Goal: Task Accomplishment & Management: Manage account settings

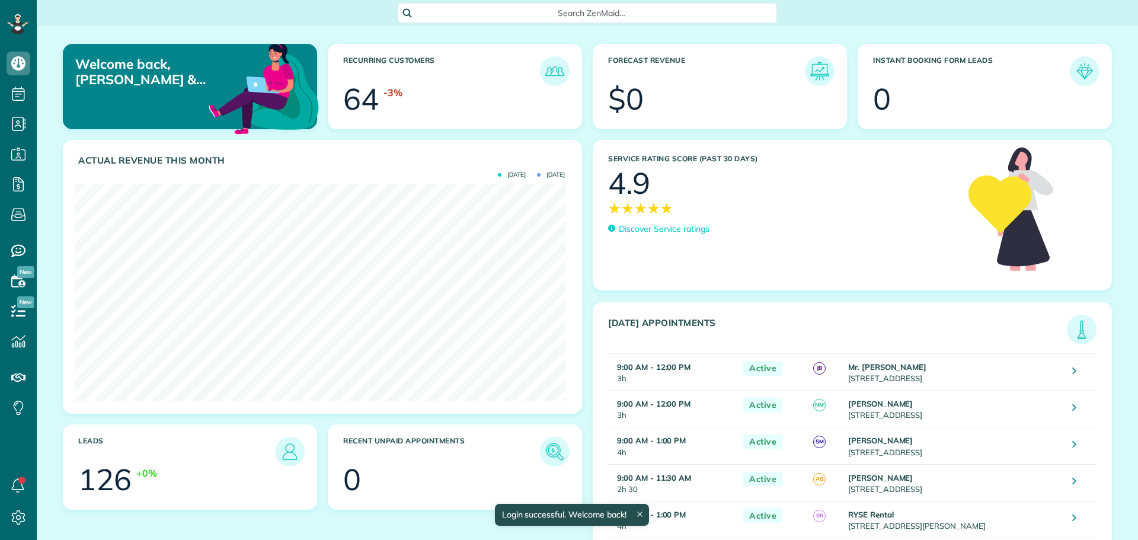
scroll to position [218, 490]
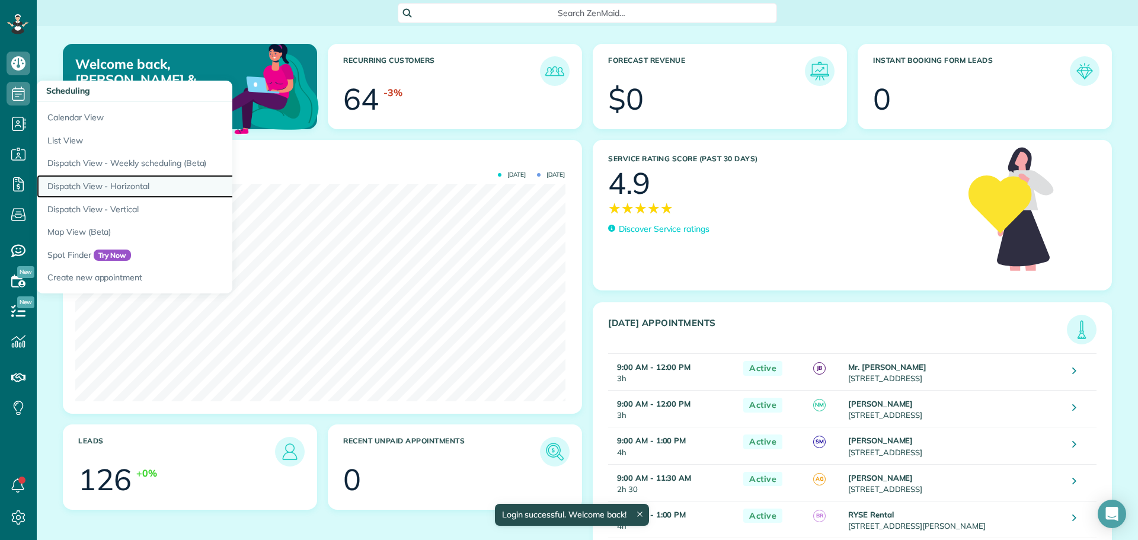
click at [135, 186] on link "Dispatch View - Horizontal" at bounding box center [185, 186] width 296 height 23
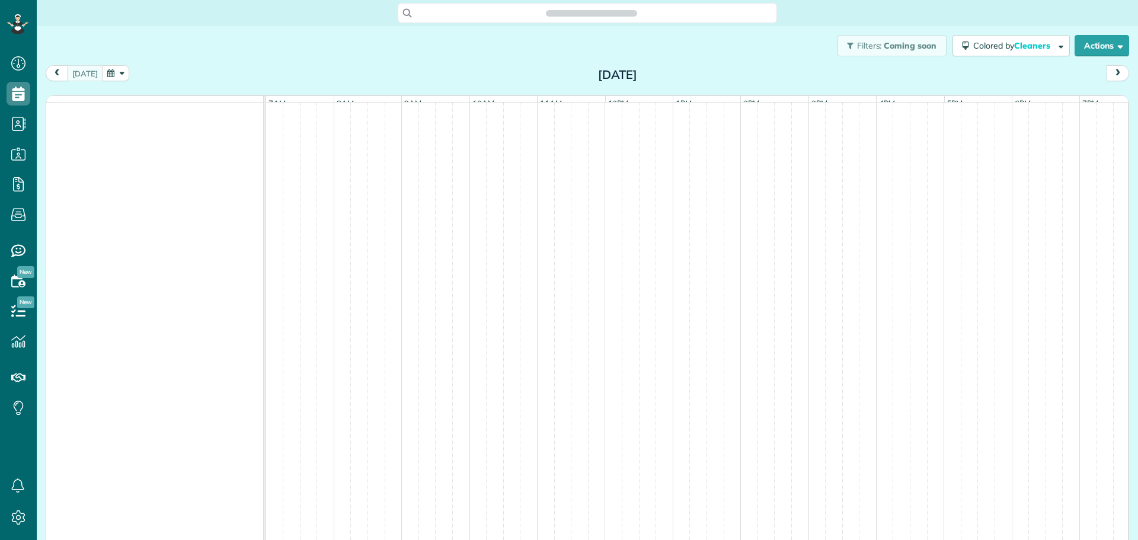
scroll to position [5, 5]
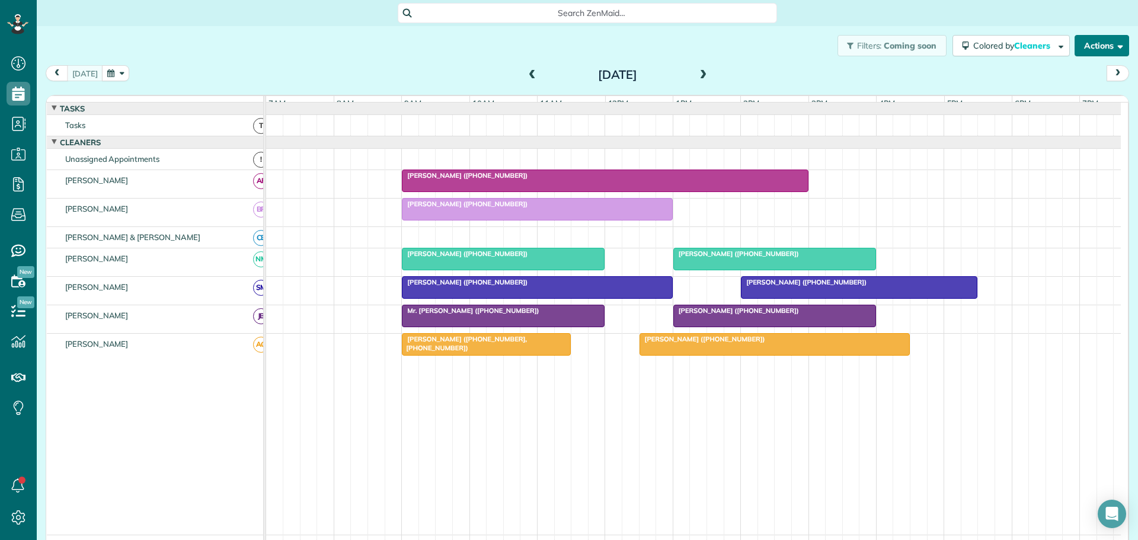
click at [1080, 43] on button "Actions" at bounding box center [1102, 45] width 55 height 21
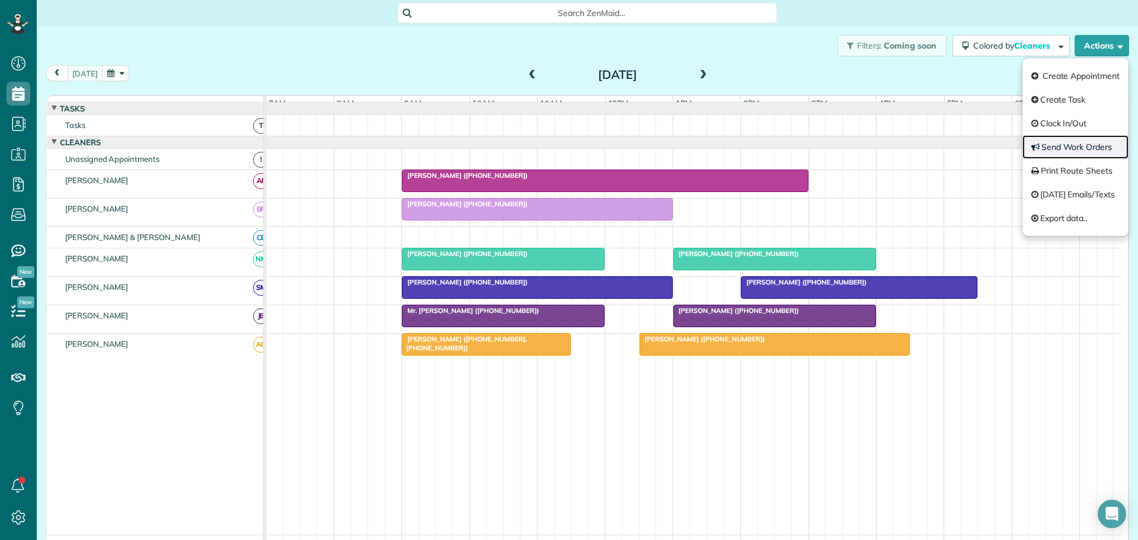
click at [1057, 148] on link "Send Work Orders" at bounding box center [1076, 147] width 106 height 24
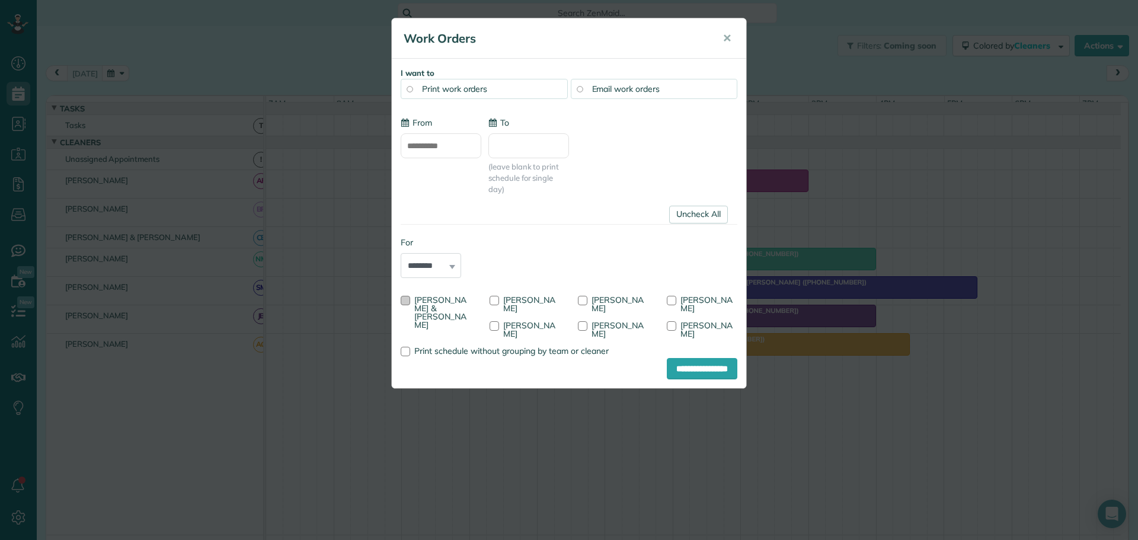
type input "**********"
click at [406, 299] on div at bounding box center [405, 300] width 9 height 9
click at [671, 299] on div at bounding box center [671, 300] width 9 height 9
click at [693, 366] on input "**********" at bounding box center [702, 368] width 71 height 21
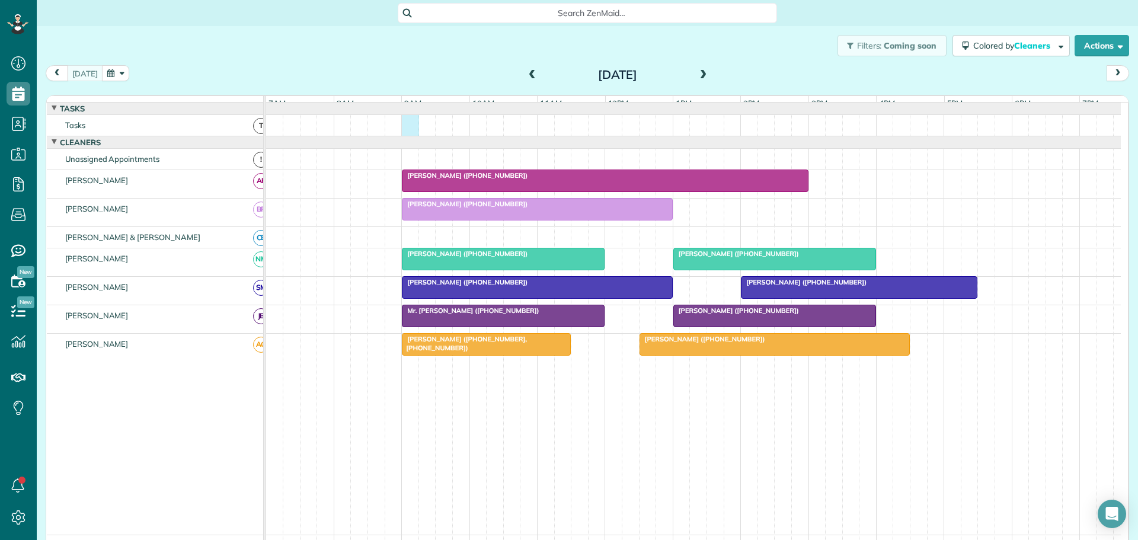
click at [405, 136] on div at bounding box center [693, 125] width 855 height 21
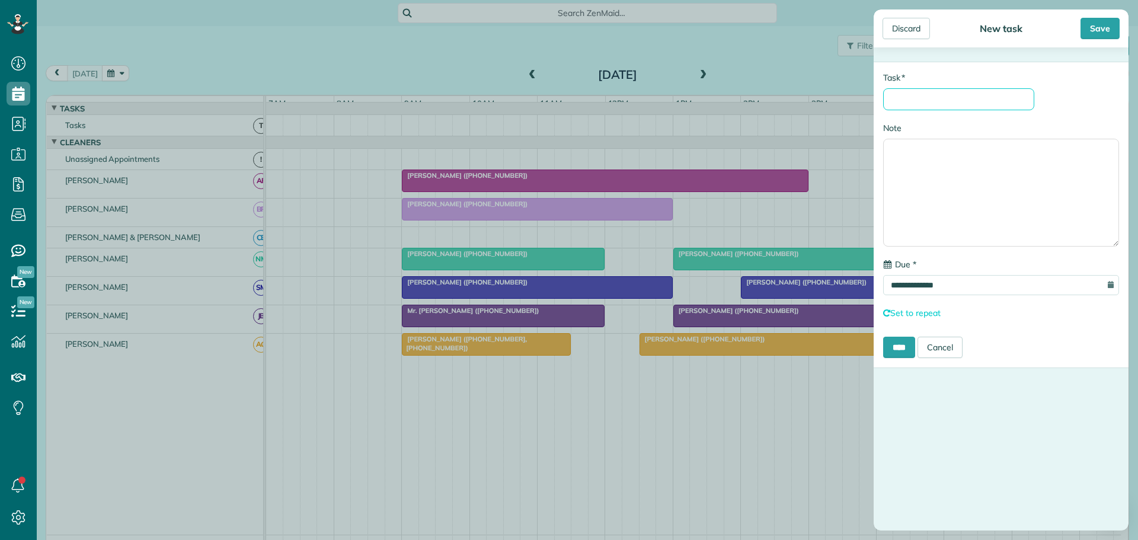
click at [915, 100] on input "* Task" at bounding box center [958, 99] width 151 height 22
type input "**********"
click at [907, 351] on input "****" at bounding box center [899, 347] width 32 height 21
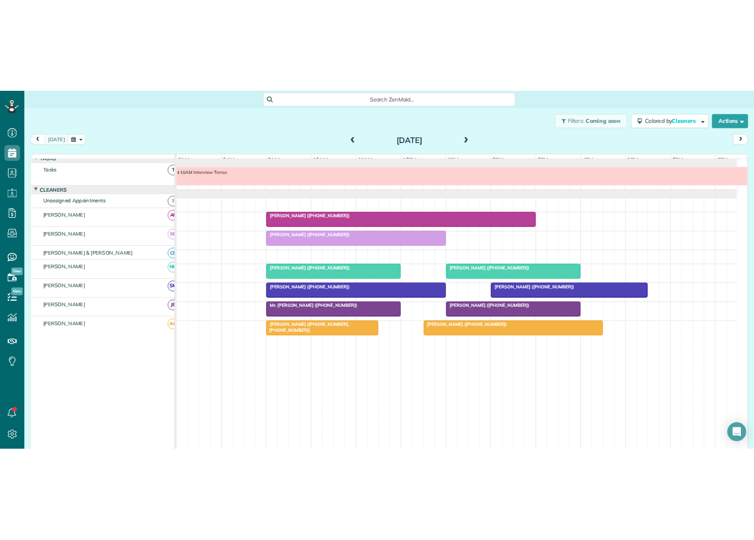
scroll to position [540, 37]
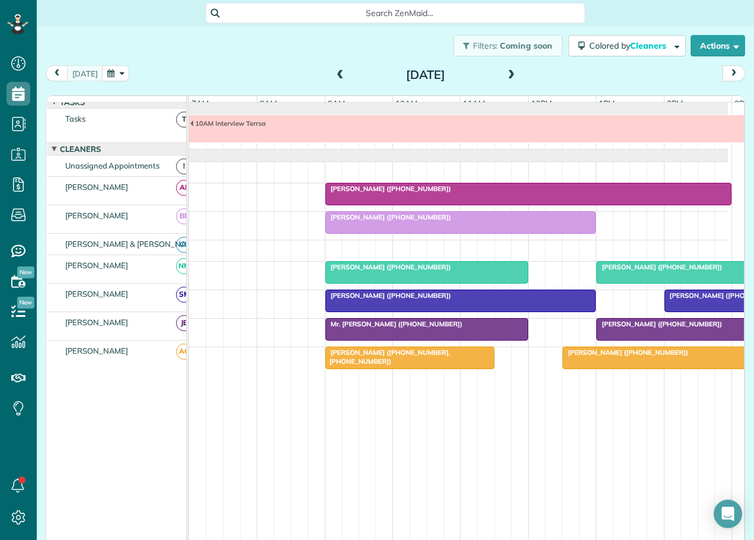
click at [334, 69] on span at bounding box center [340, 75] width 13 height 18
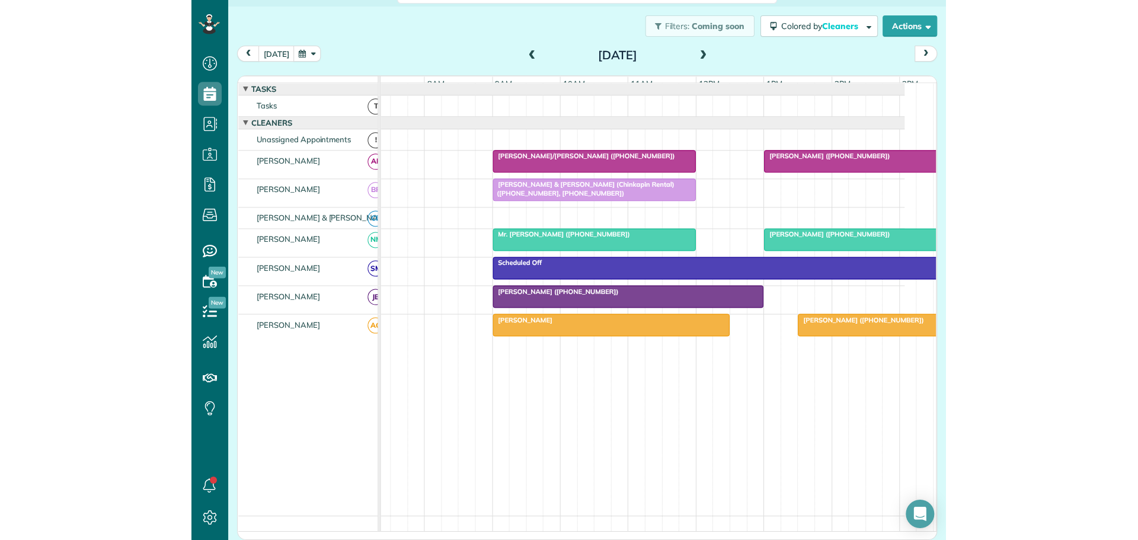
scroll to position [0, 18]
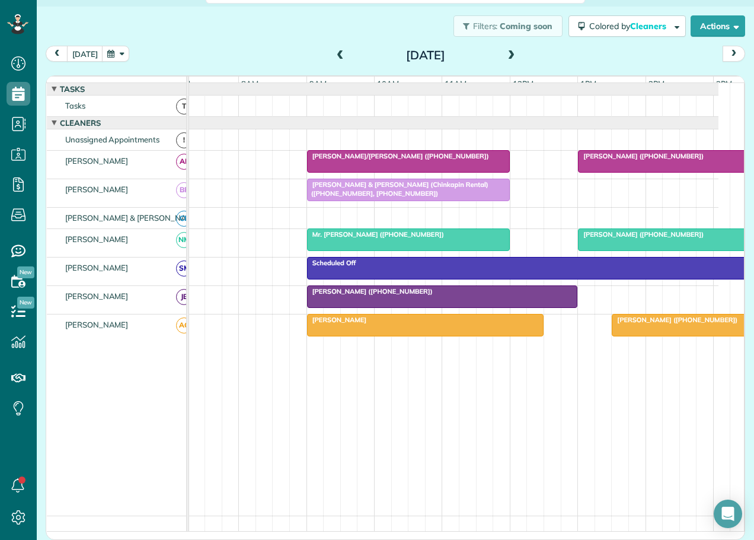
click at [379, 295] on span "Jullianne Spradlin (+18287738236)" at bounding box center [370, 291] width 127 height 8
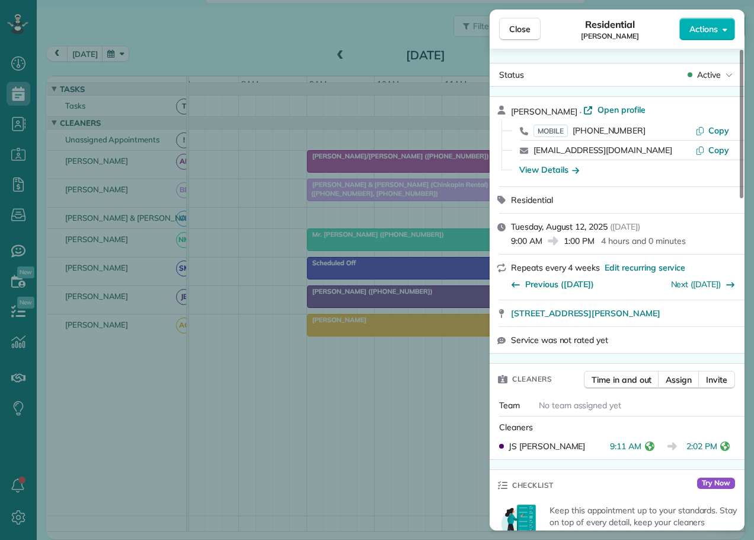
drag, startPoint x: 527, startPoint y: 27, endPoint x: 554, endPoint y: 104, distance: 81.8
click at [527, 27] on span "Close" at bounding box center [519, 29] width 21 height 12
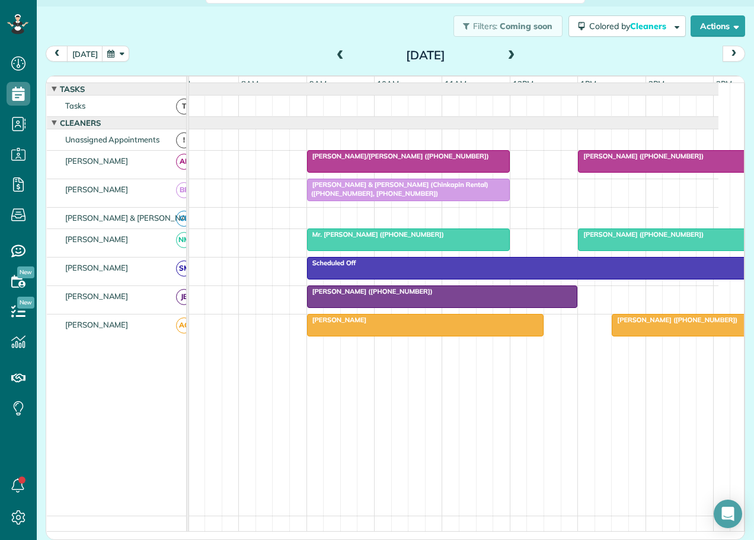
click at [520, 324] on div "Daniel Rogers" at bounding box center [425, 319] width 229 height 8
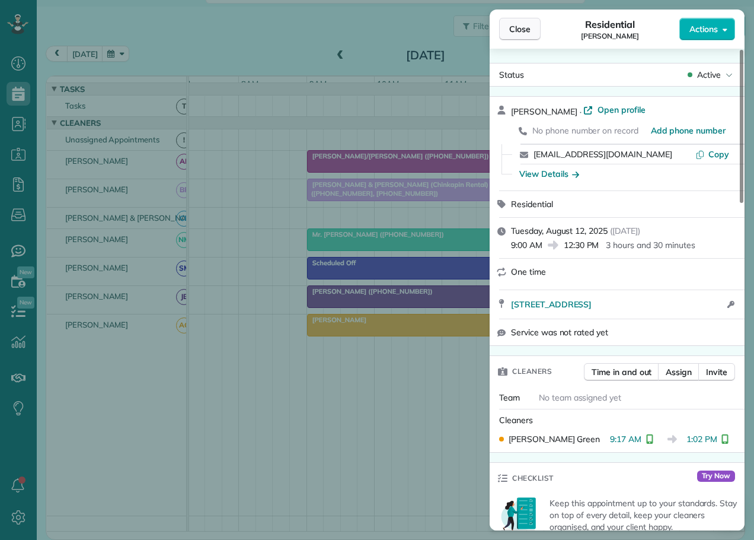
click at [515, 26] on span "Close" at bounding box center [519, 29] width 21 height 12
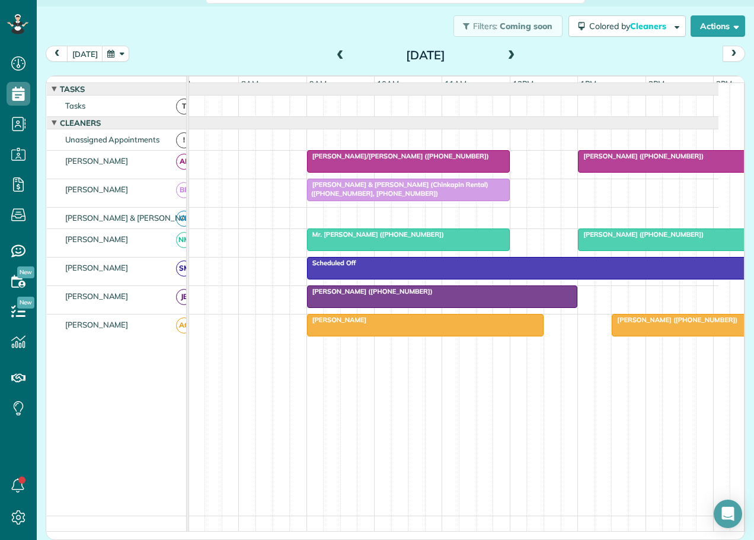
click at [645, 324] on span "Liz Crawford (+12394042178)" at bounding box center [674, 319] width 127 height 8
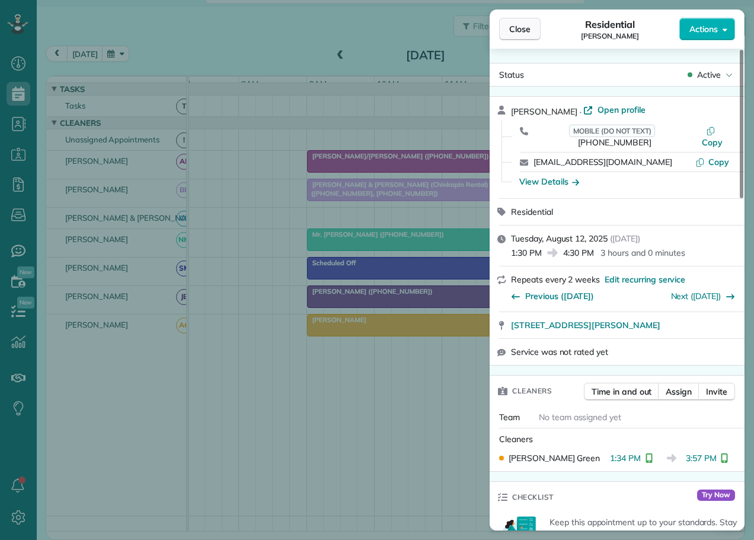
click at [525, 31] on span "Close" at bounding box center [519, 29] width 21 height 12
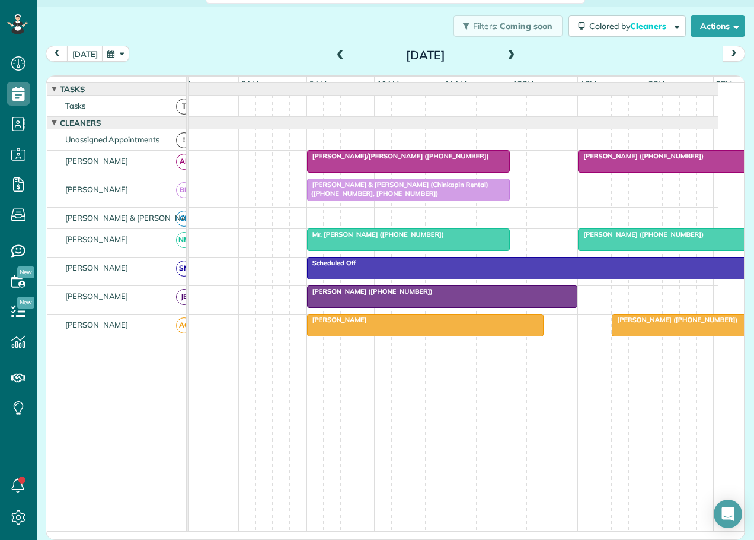
click at [609, 238] on span "Ashley Colquitt (+12147695179)" at bounding box center [641, 234] width 127 height 8
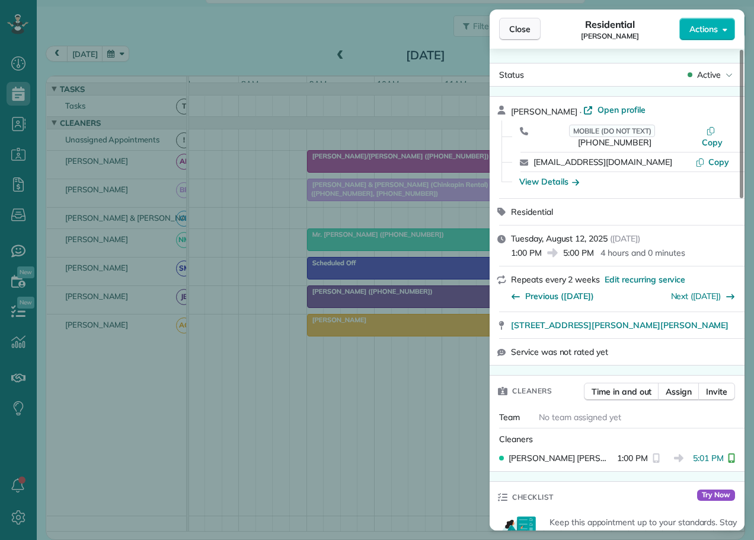
click at [521, 25] on span "Close" at bounding box center [519, 29] width 21 height 12
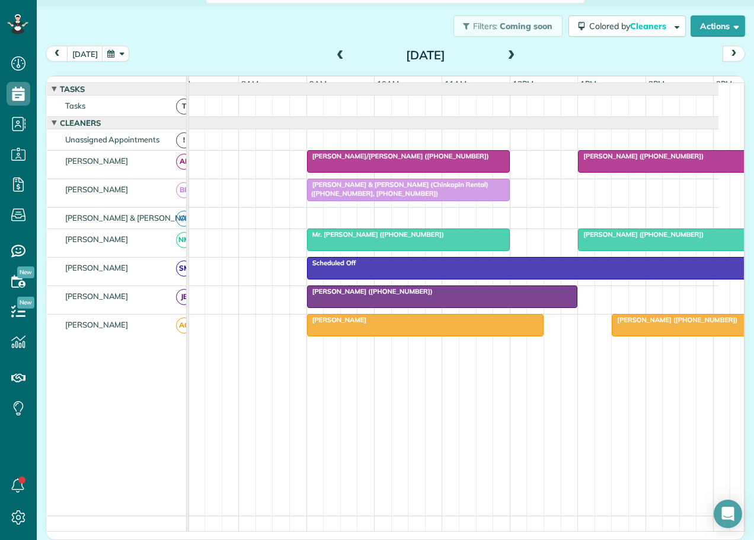
click at [609, 160] on span "Mrs. Cathy Credle (+17047912446)" at bounding box center [641, 156] width 127 height 8
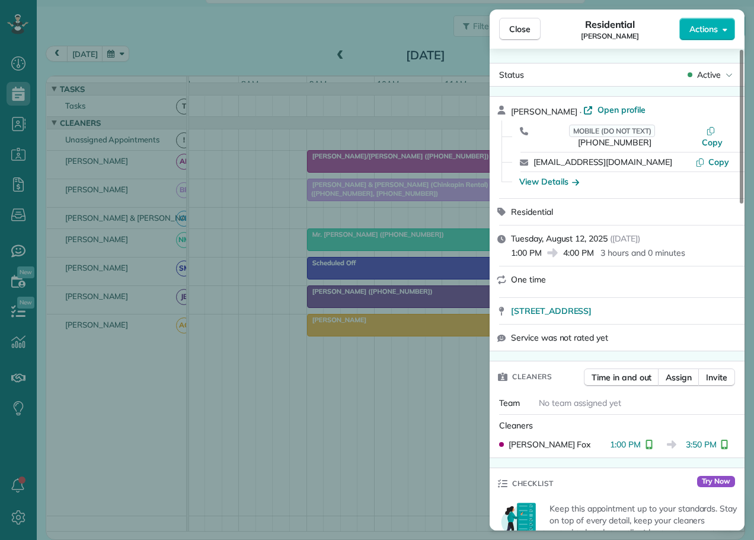
drag, startPoint x: 521, startPoint y: 30, endPoint x: 560, endPoint y: 60, distance: 49.5
click at [521, 30] on span "Close" at bounding box center [519, 29] width 21 height 12
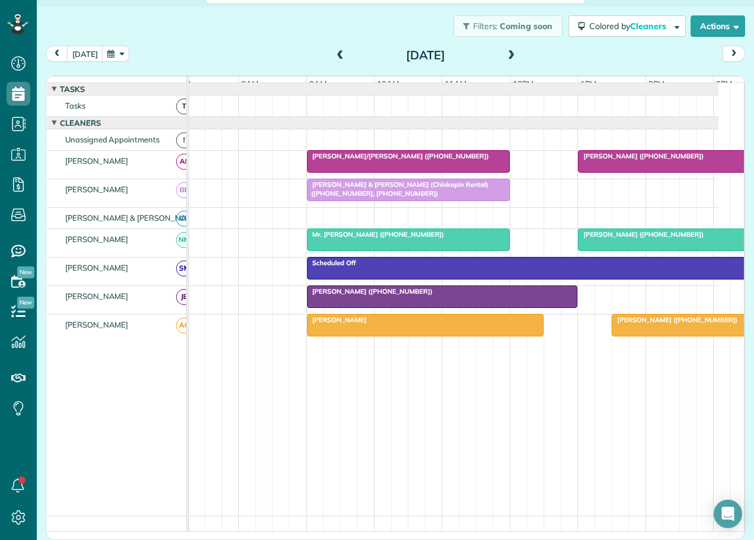
click at [371, 197] on span "Richard & Diane Kirkman (Chinkapin Rental) (+19195483989, +19195484669)" at bounding box center [398, 188] width 182 height 17
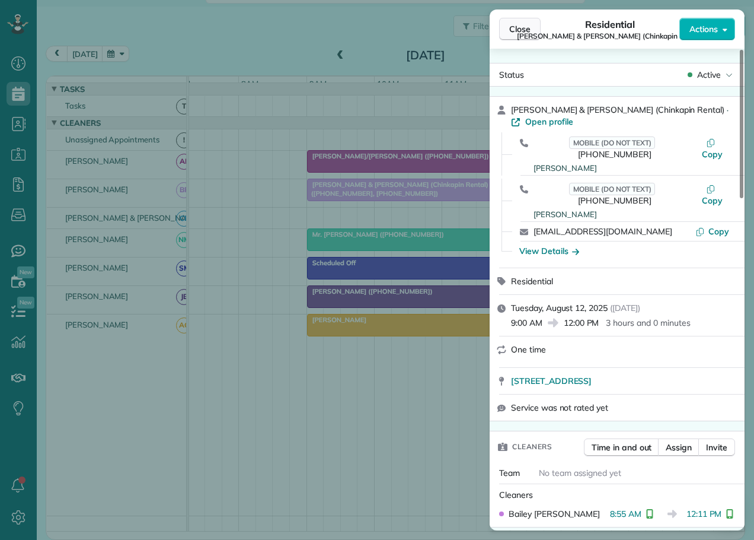
click at [522, 30] on span "Close" at bounding box center [519, 29] width 21 height 12
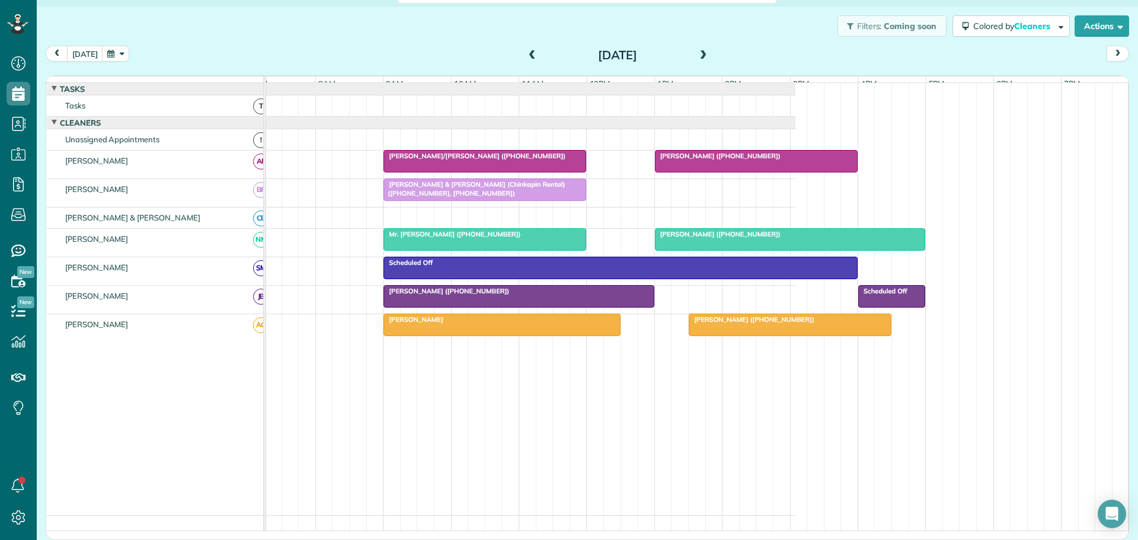
scroll to position [540, 37]
click at [84, 51] on button "[DATE]" at bounding box center [85, 54] width 36 height 16
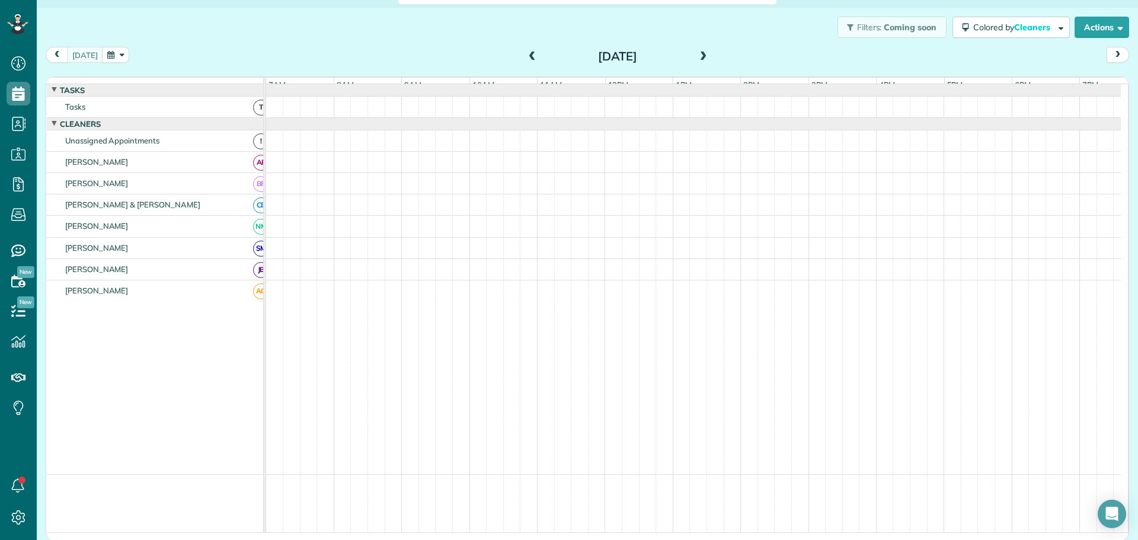
scroll to position [7, 0]
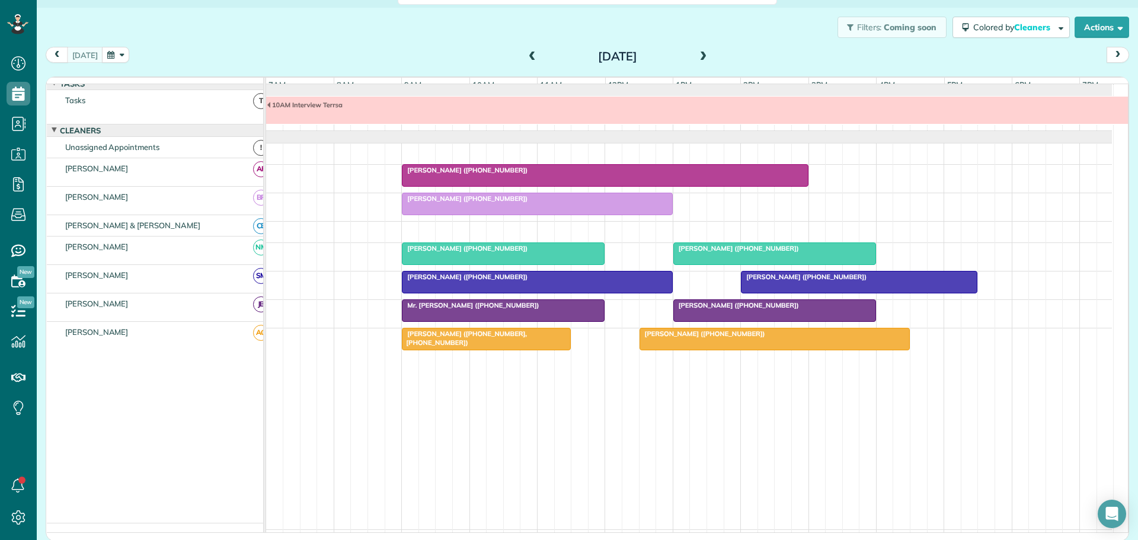
click at [697, 56] on span at bounding box center [703, 57] width 13 height 11
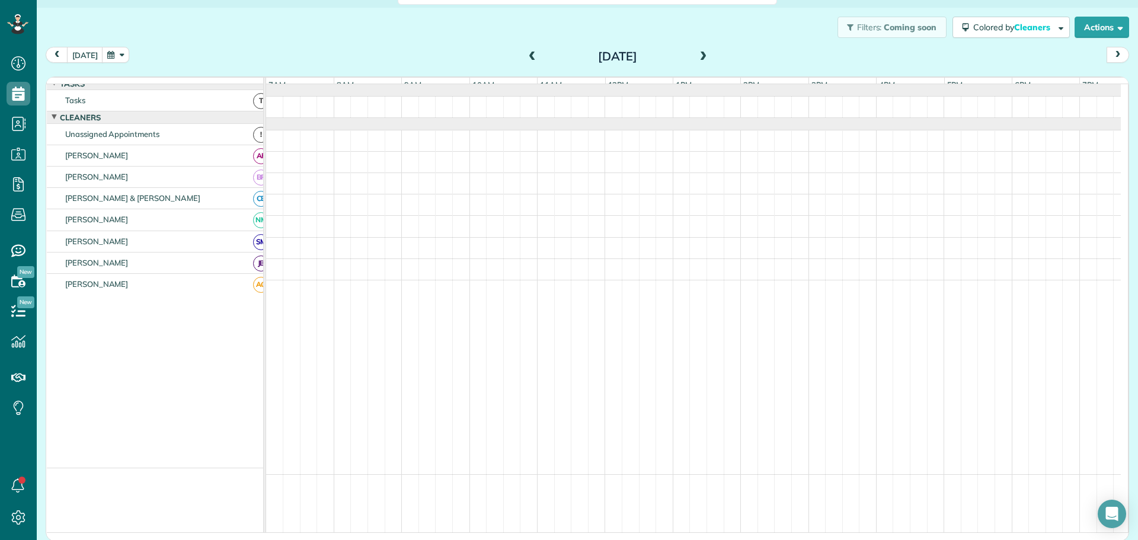
scroll to position [0, 0]
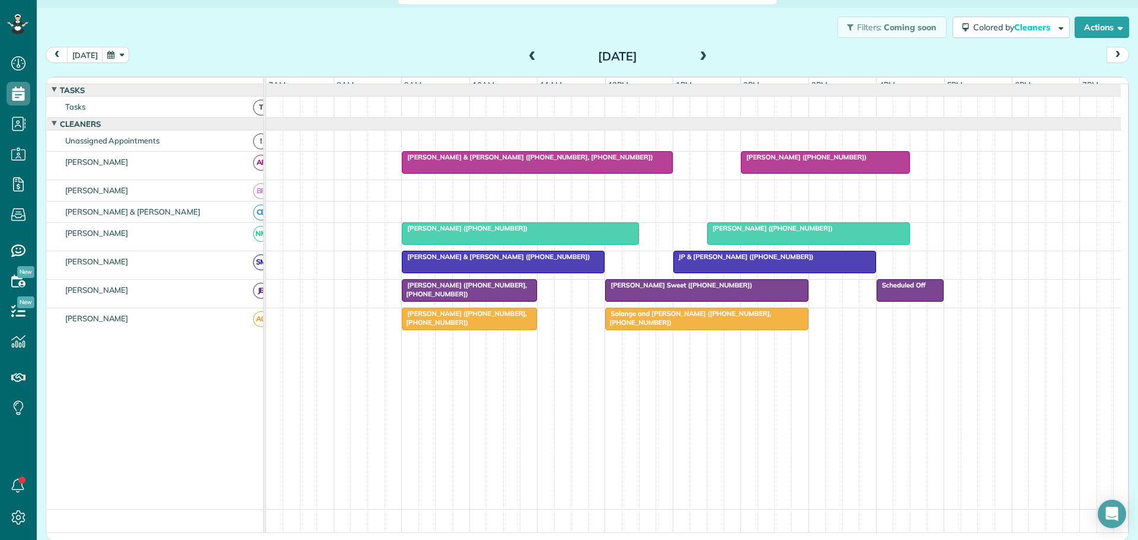
click at [697, 56] on span at bounding box center [703, 57] width 13 height 11
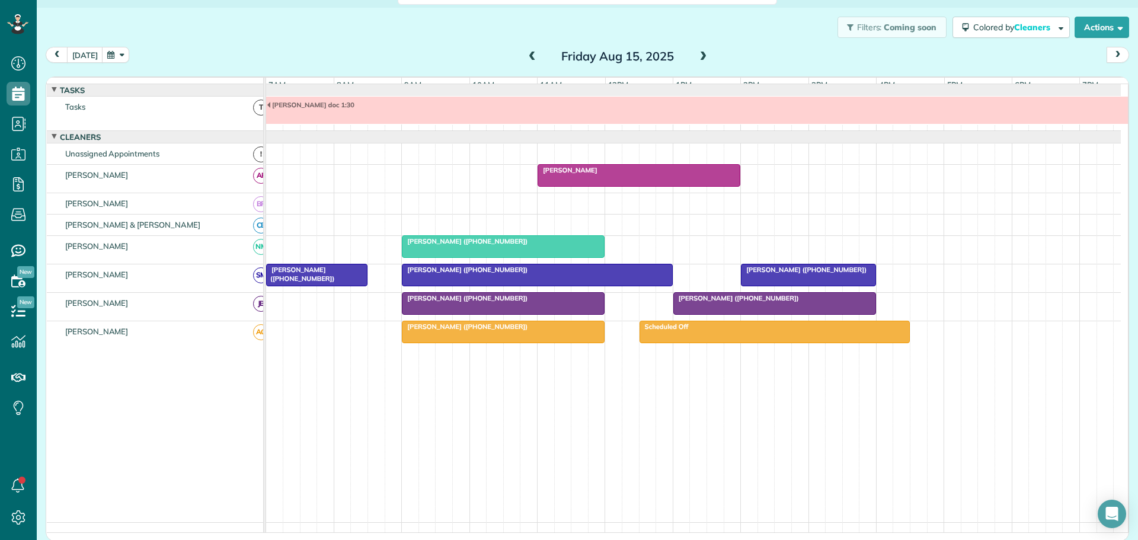
scroll to position [9, 0]
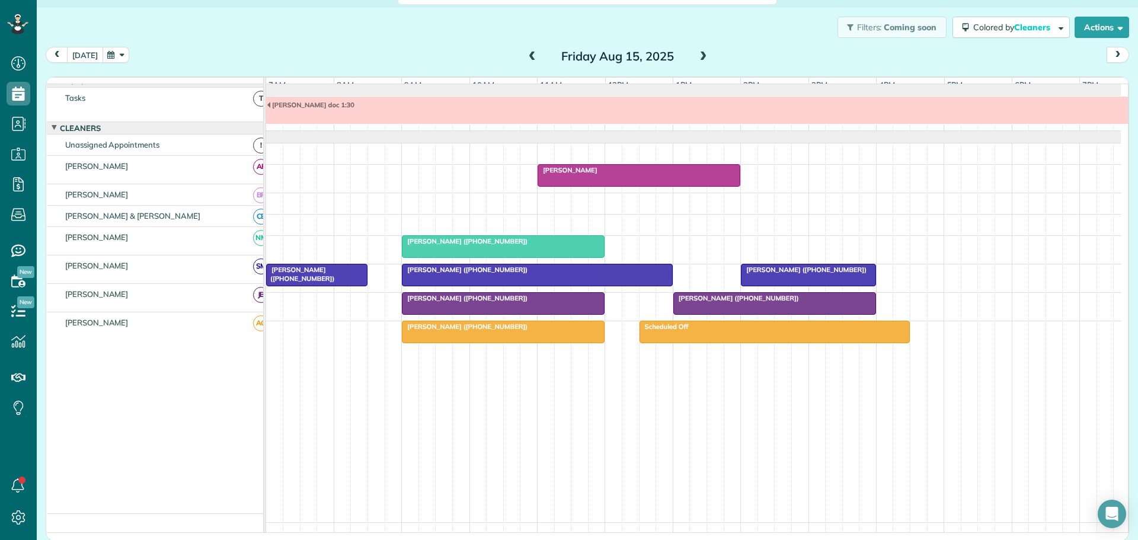
click at [79, 55] on button "[DATE]" at bounding box center [85, 55] width 36 height 16
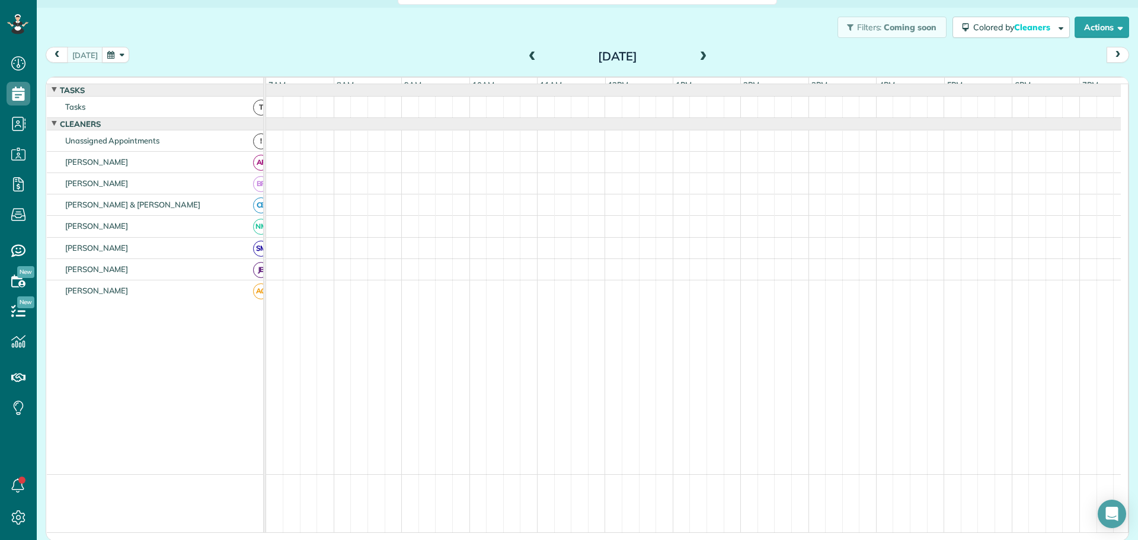
scroll to position [7, 0]
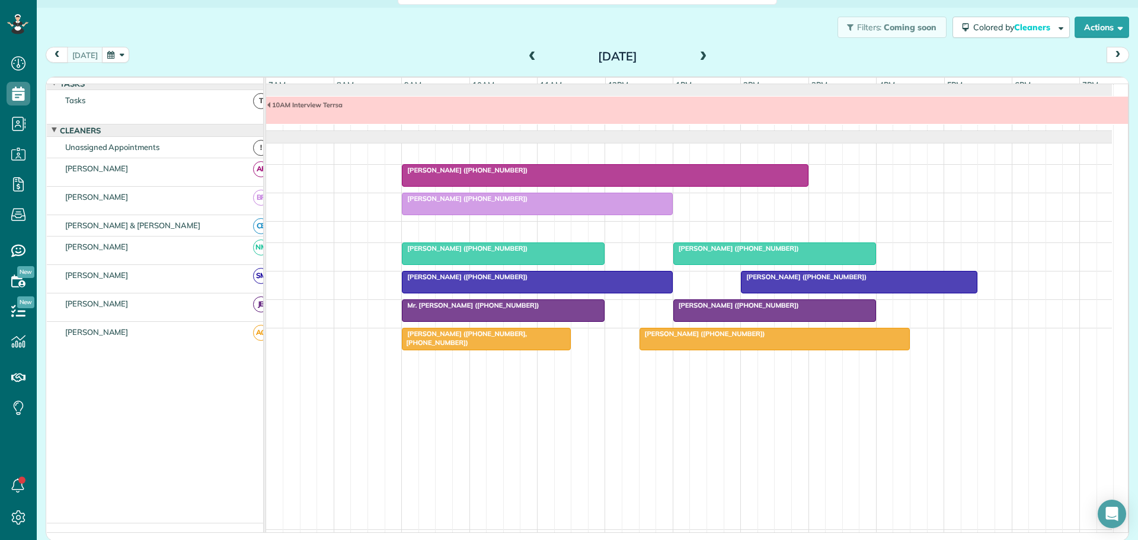
click at [530, 53] on span at bounding box center [532, 57] width 13 height 11
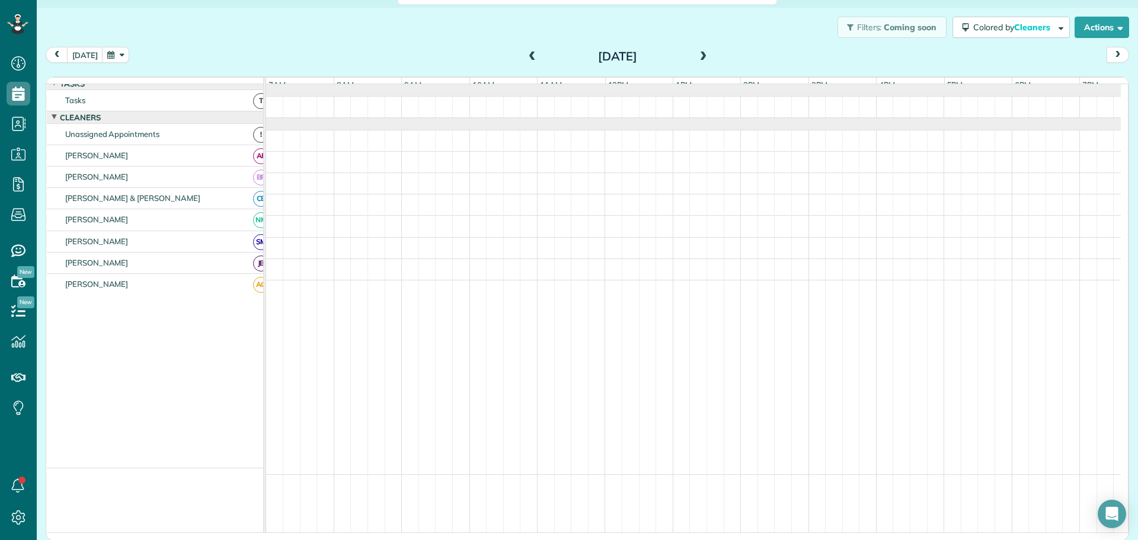
scroll to position [0, 0]
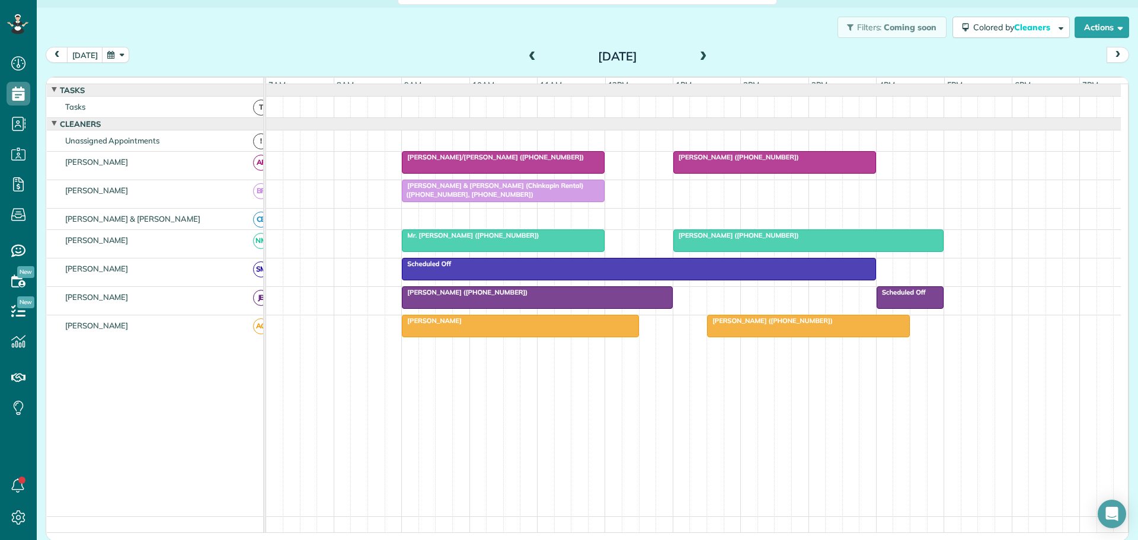
click at [530, 53] on span at bounding box center [532, 57] width 13 height 11
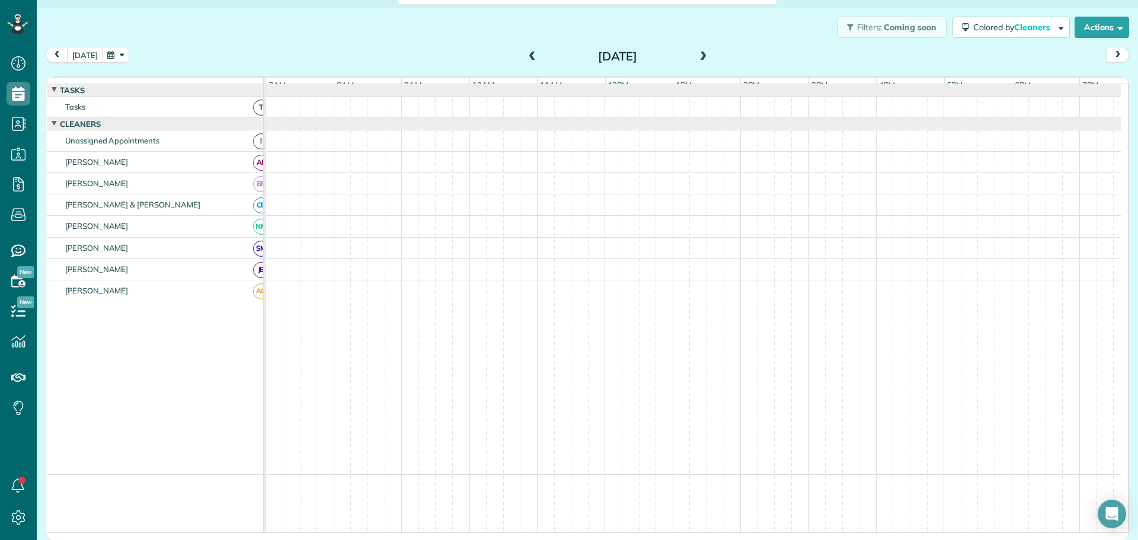
scroll to position [28, 0]
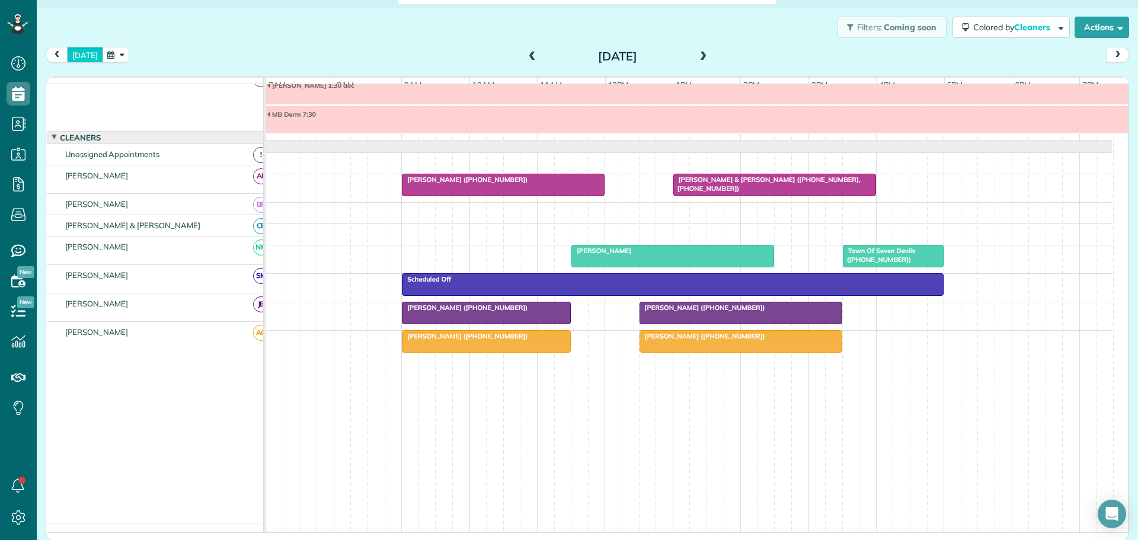
click at [77, 58] on button "[DATE]" at bounding box center [85, 55] width 36 height 16
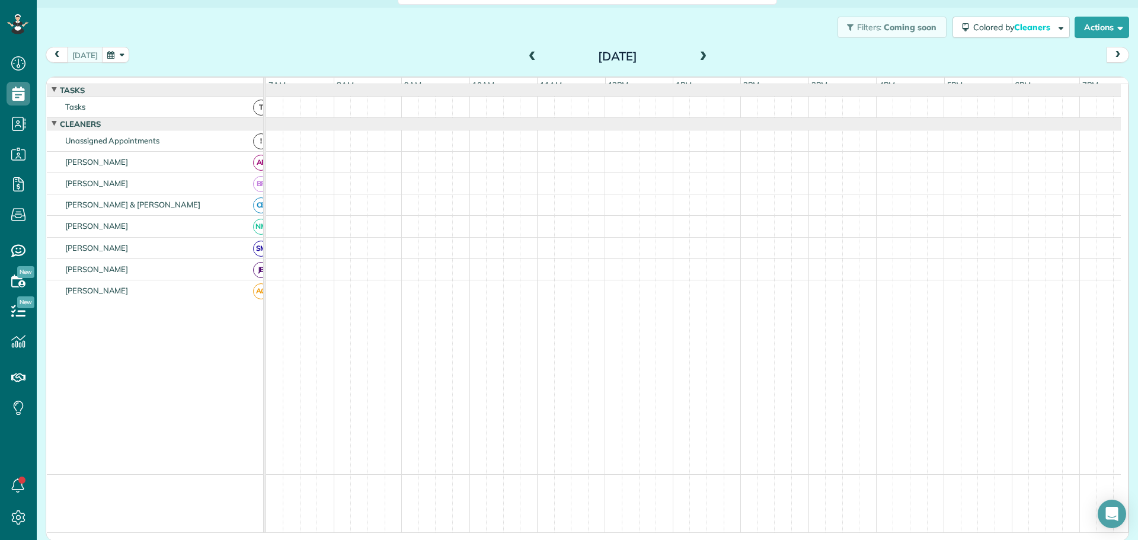
scroll to position [9, 0]
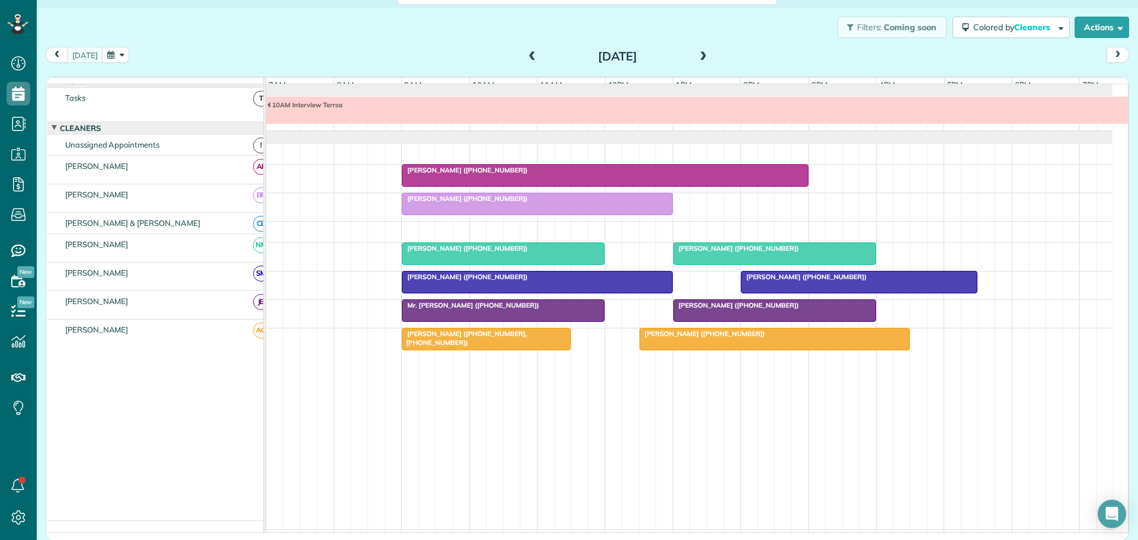
click at [116, 51] on button "button" at bounding box center [115, 55] width 27 height 16
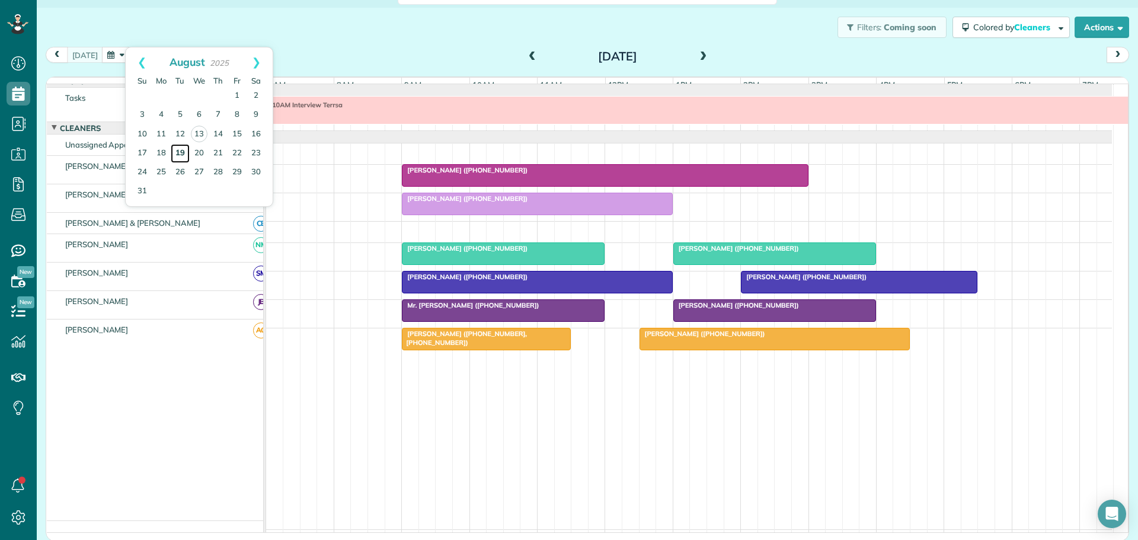
click at [178, 152] on link "19" at bounding box center [180, 153] width 19 height 19
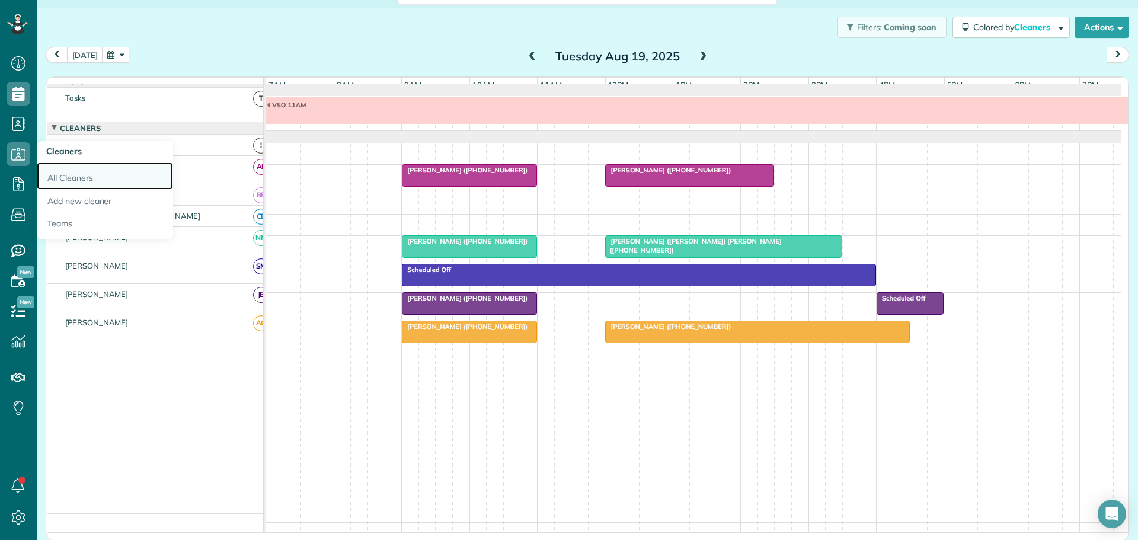
click at [63, 176] on link "All Cleaners" at bounding box center [105, 175] width 136 height 27
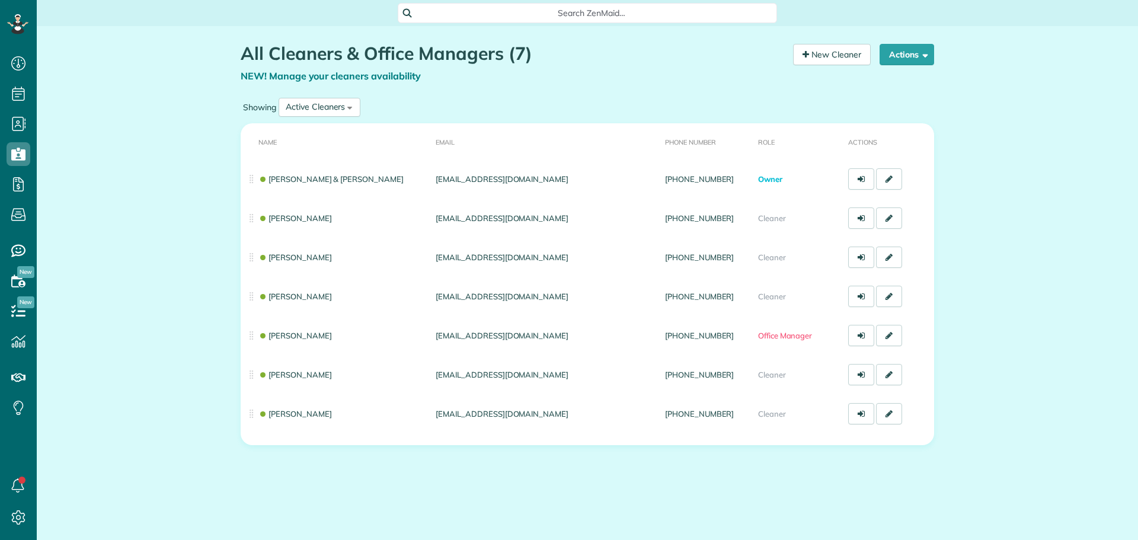
scroll to position [5, 5]
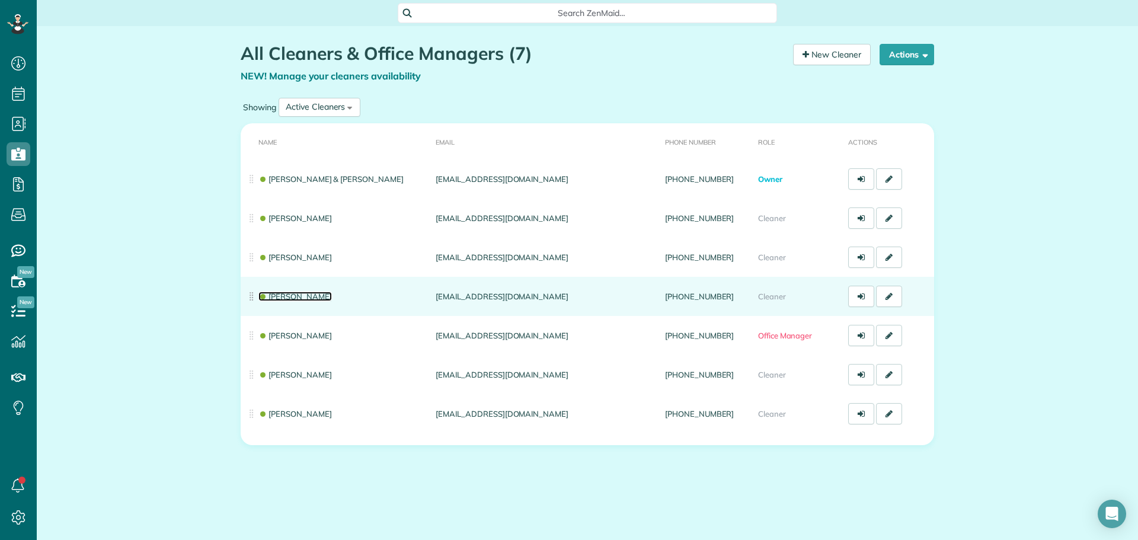
click at [289, 296] on link "[PERSON_NAME]" at bounding box center [296, 296] width 74 height 9
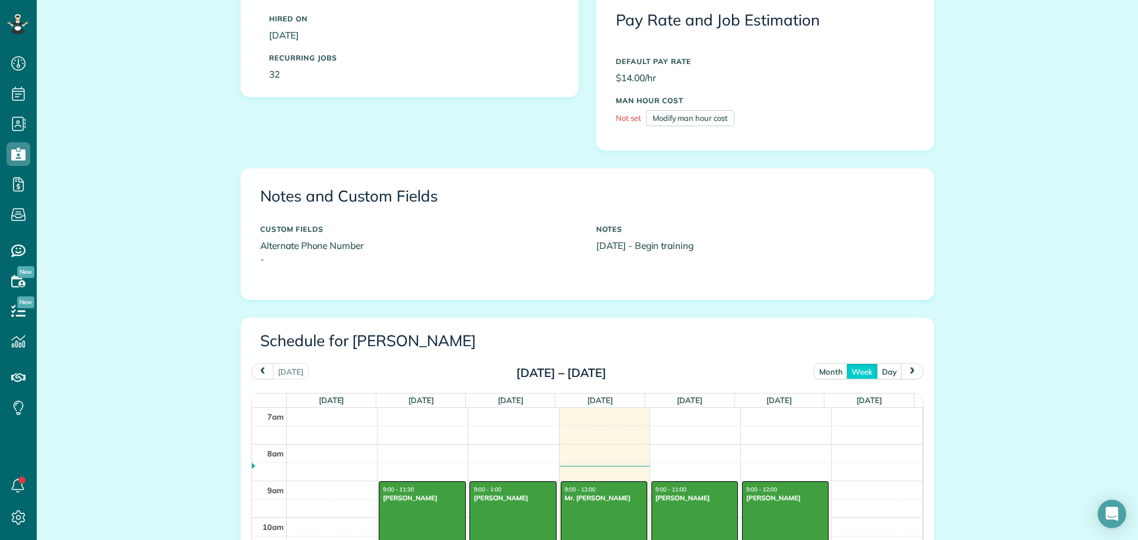
scroll to position [296, 0]
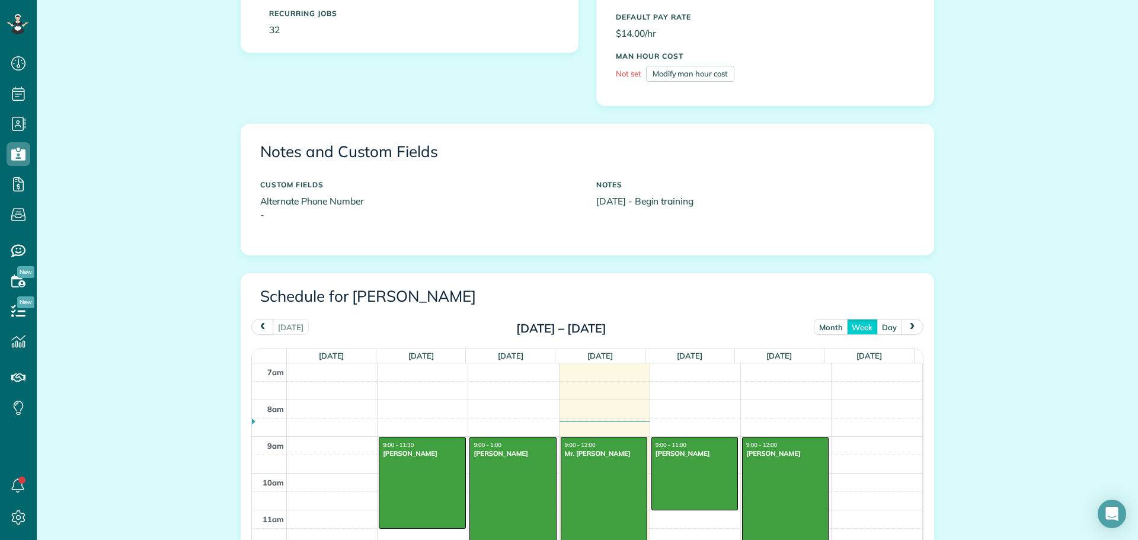
click at [832, 327] on button "month" at bounding box center [831, 327] width 34 height 16
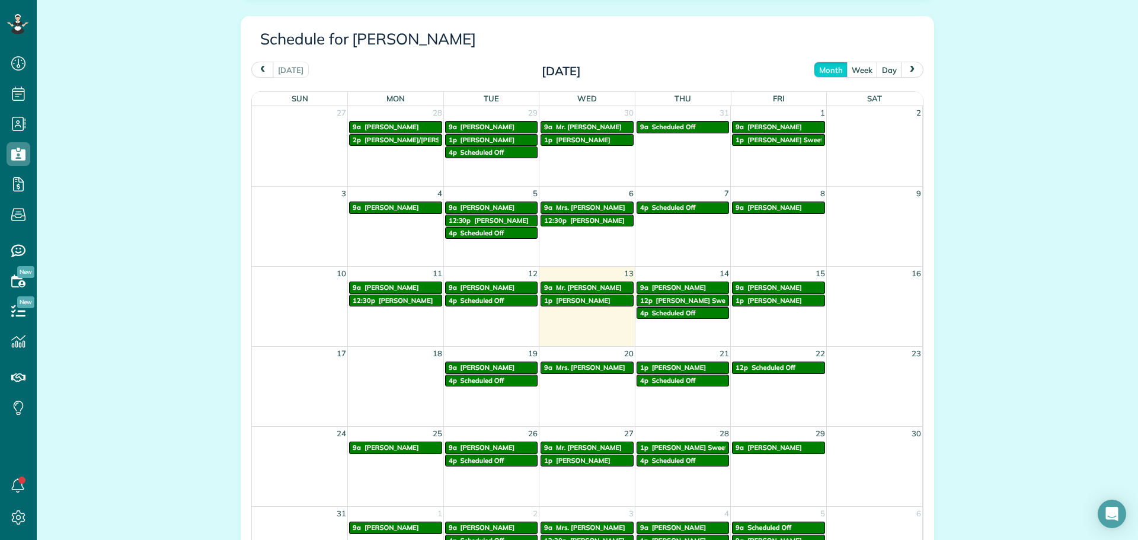
scroll to position [525, 0]
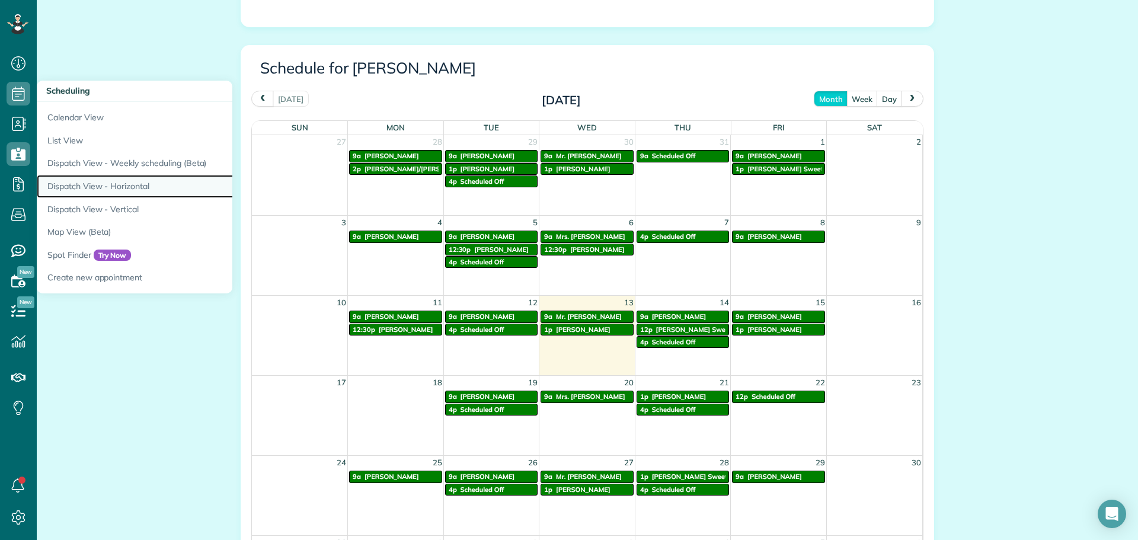
click at [116, 186] on link "Dispatch View - Horizontal" at bounding box center [185, 186] width 296 height 23
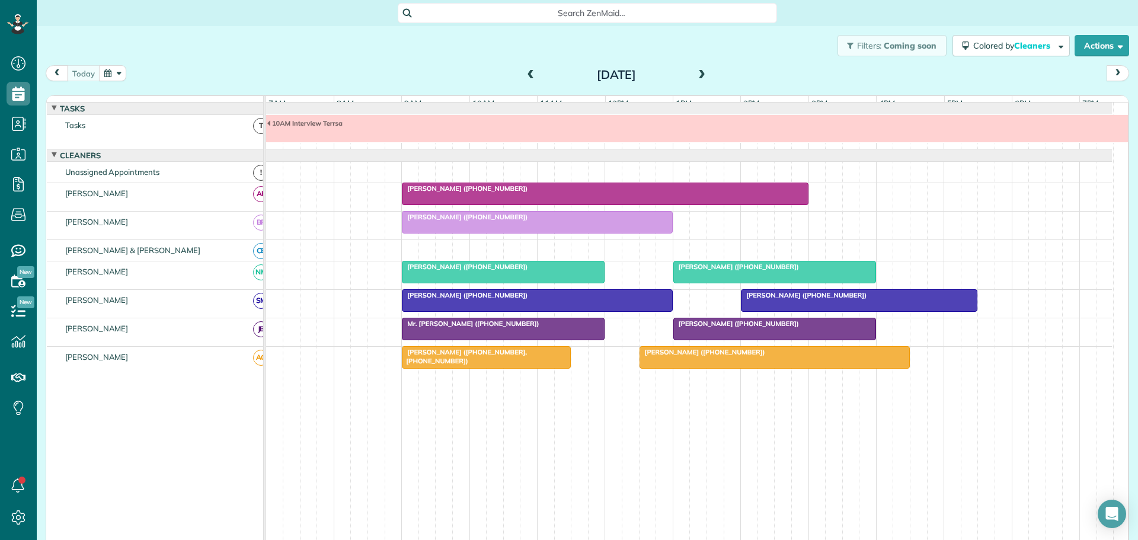
scroll to position [7, 0]
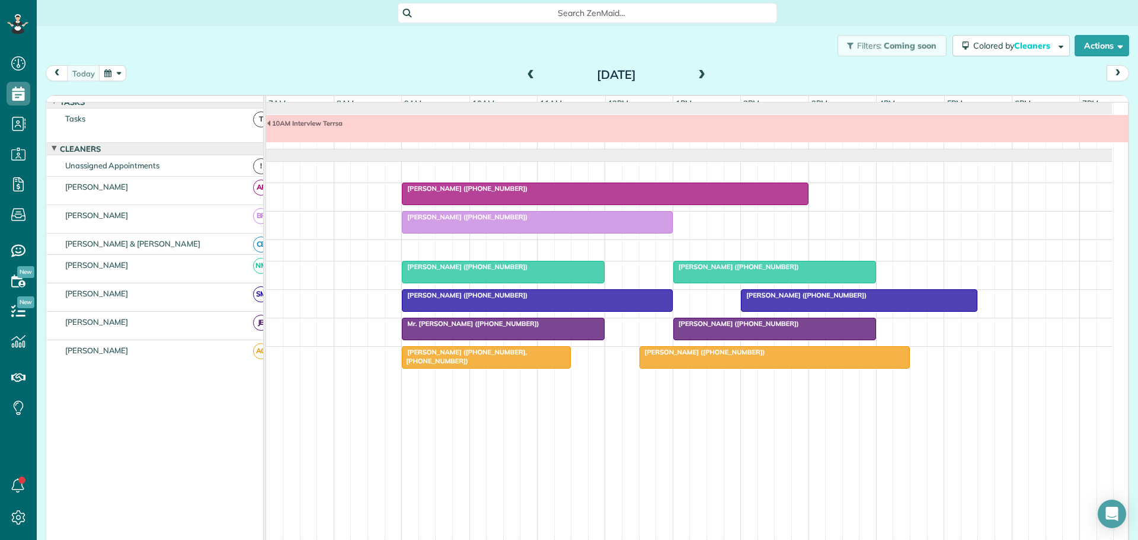
click at [117, 73] on button "button" at bounding box center [112, 73] width 27 height 16
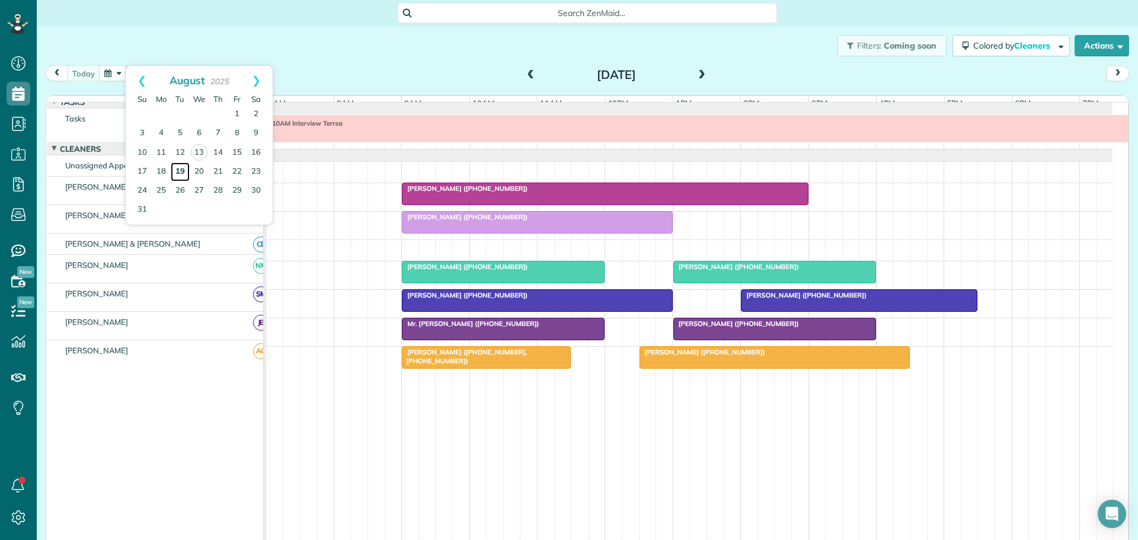
click at [180, 169] on link "19" at bounding box center [180, 171] width 19 height 19
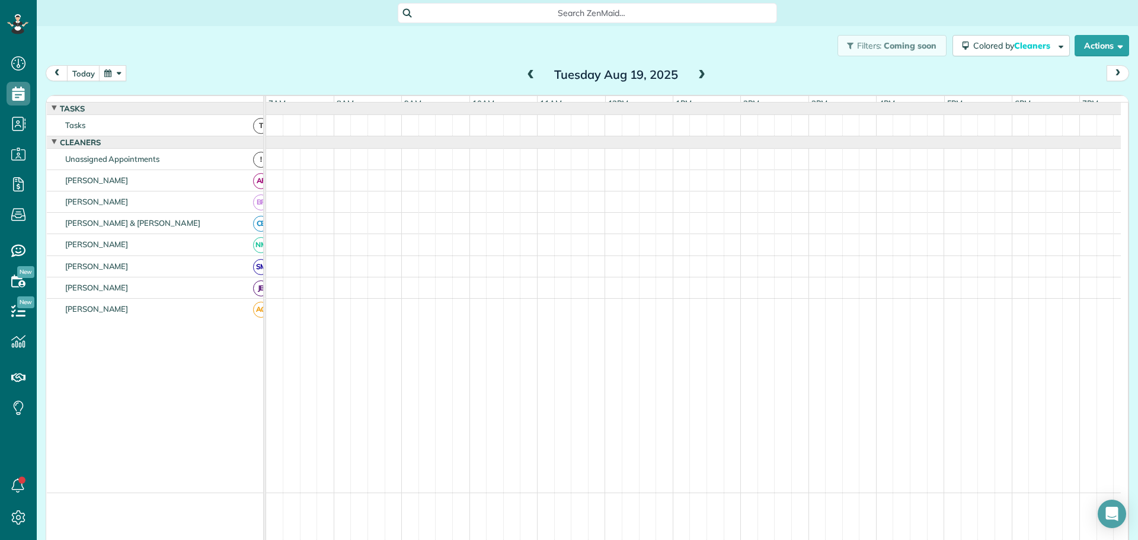
scroll to position [9, 0]
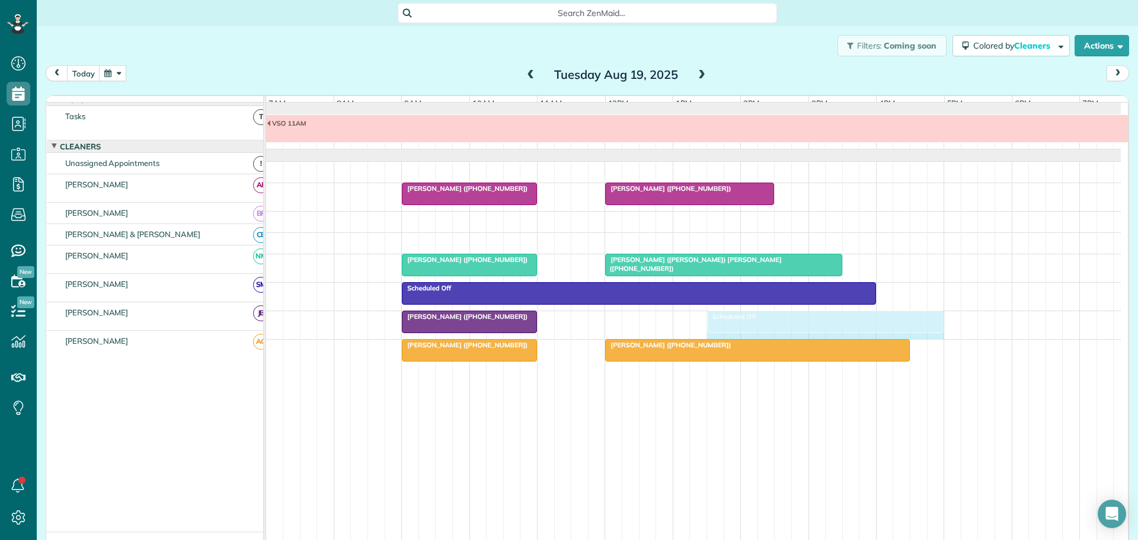
drag, startPoint x: 878, startPoint y: 326, endPoint x: 716, endPoint y: 325, distance: 162.5
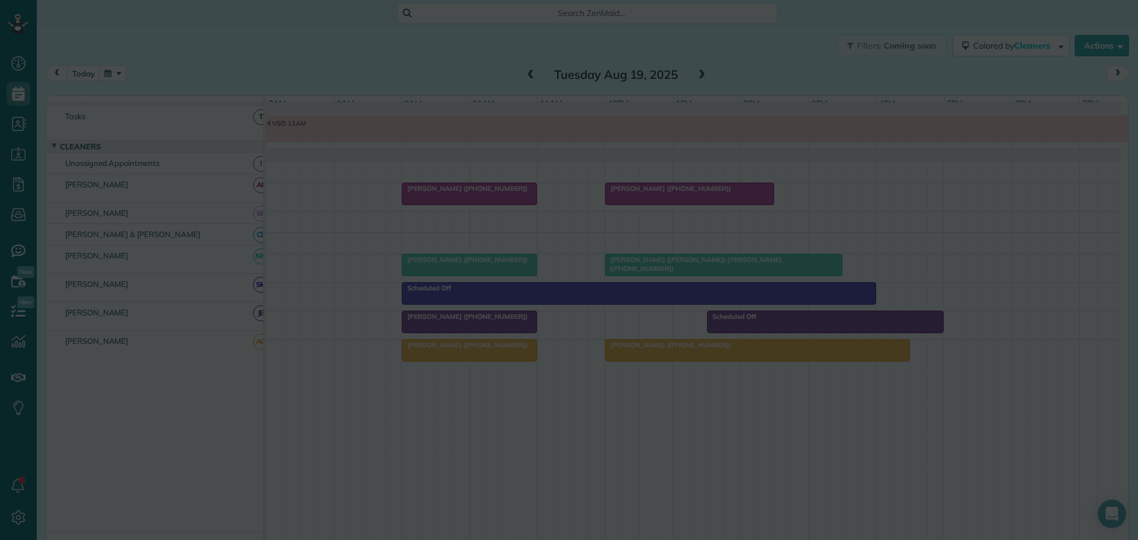
scroll to position [0, 0]
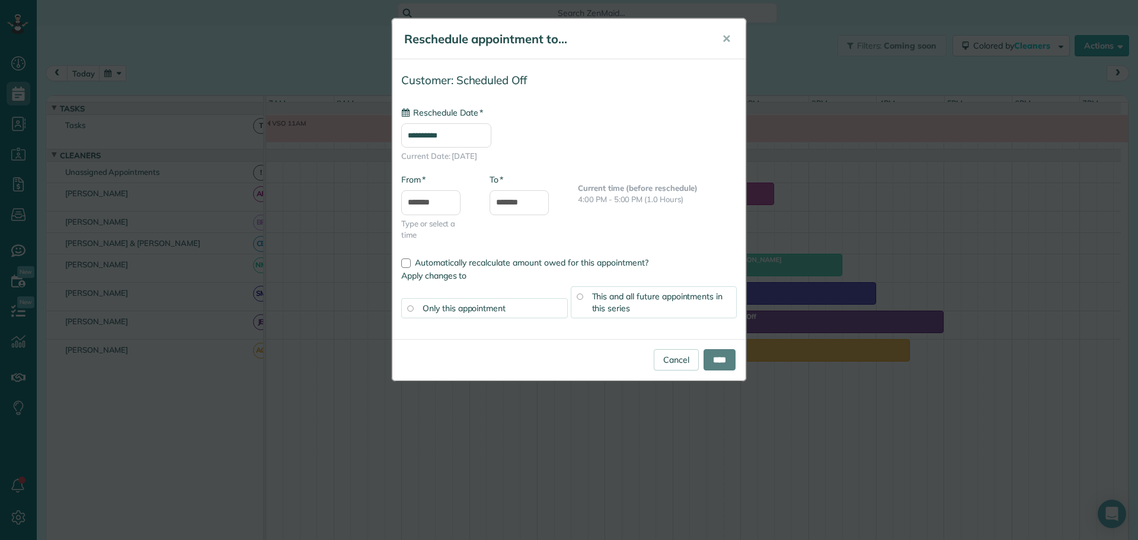
type input "**********"
click at [645, 295] on span "This and all future appointments in this series" at bounding box center [657, 302] width 131 height 23
click at [714, 354] on input "****" at bounding box center [720, 359] width 32 height 21
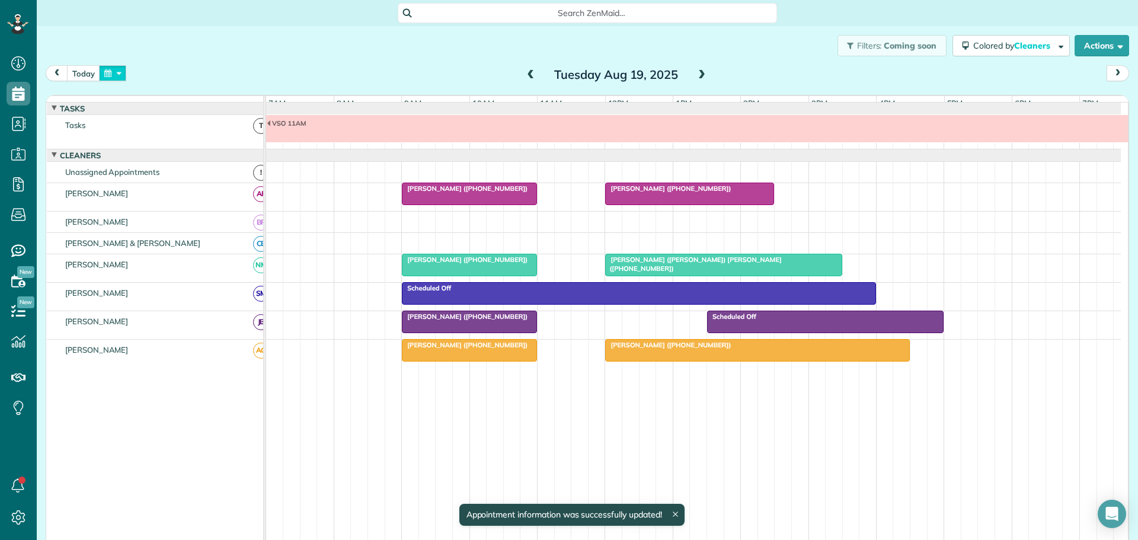
click at [120, 72] on button "button" at bounding box center [112, 73] width 27 height 16
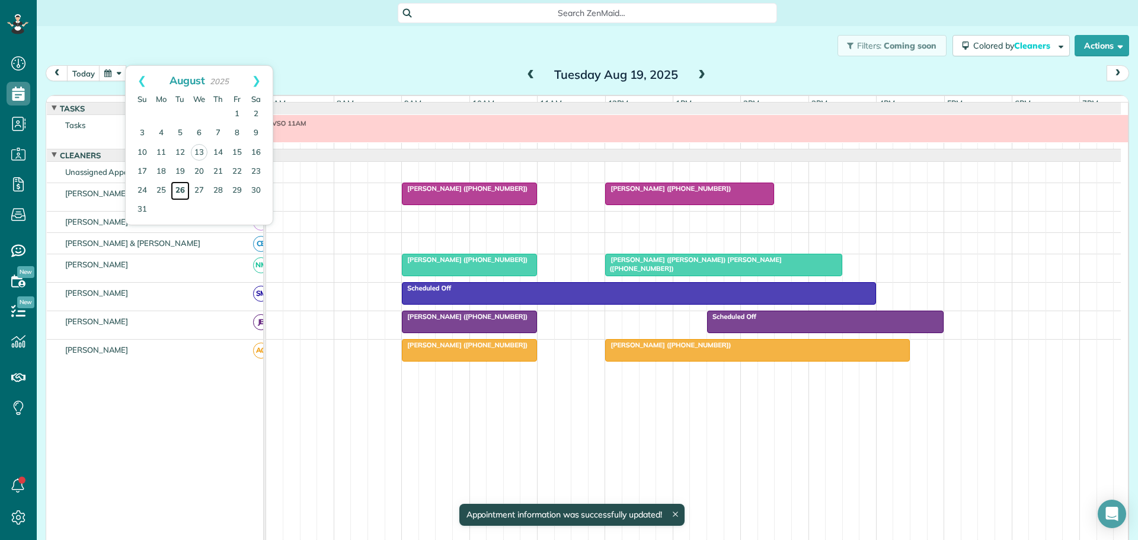
click at [178, 189] on link "26" at bounding box center [180, 190] width 19 height 19
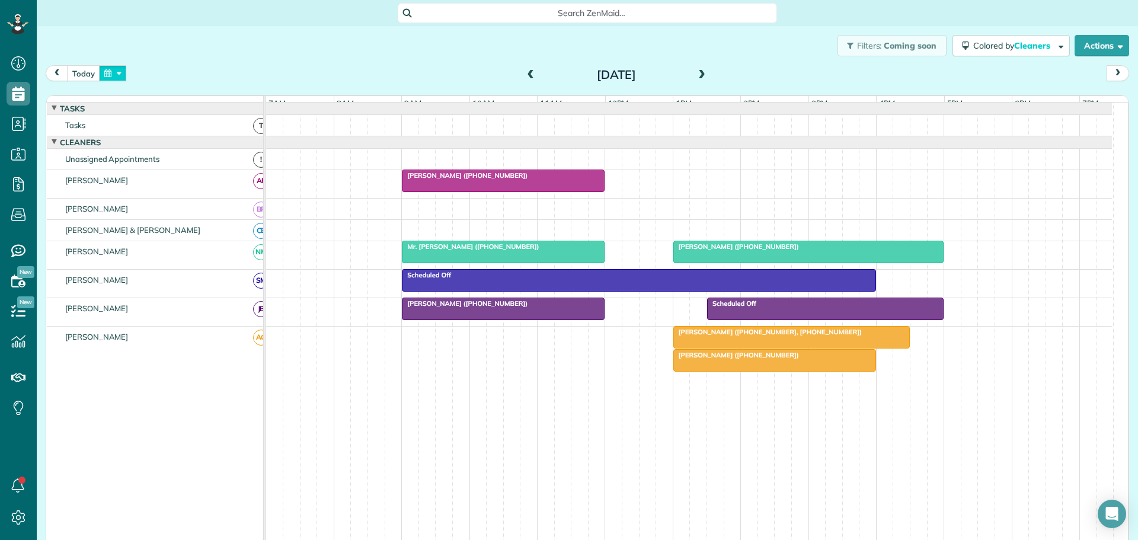
click at [121, 69] on button "button" at bounding box center [112, 73] width 27 height 16
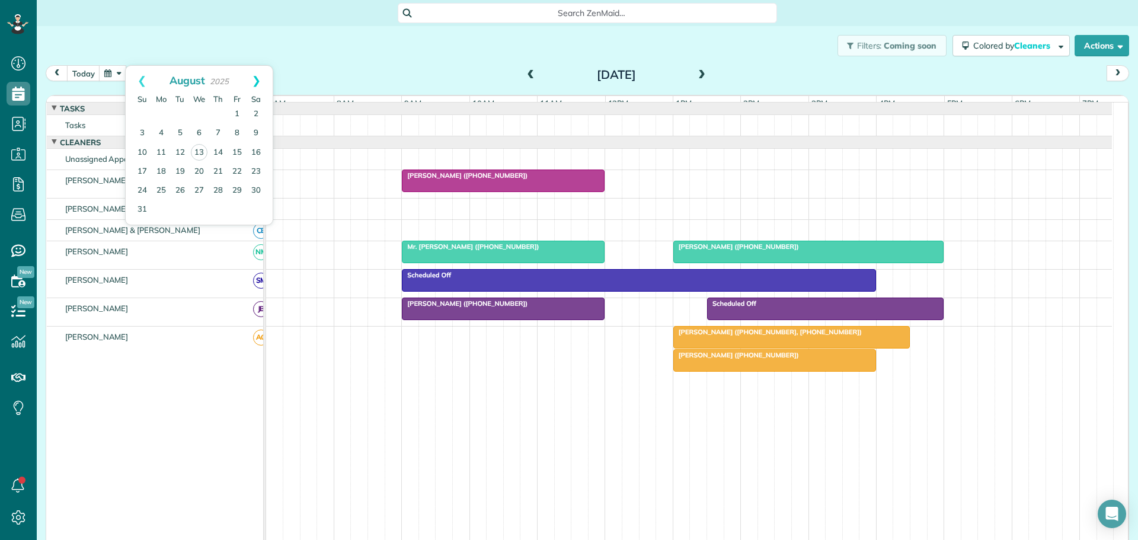
click at [258, 78] on link "Next" at bounding box center [256, 81] width 33 height 30
click at [178, 114] on link "2" at bounding box center [180, 114] width 19 height 19
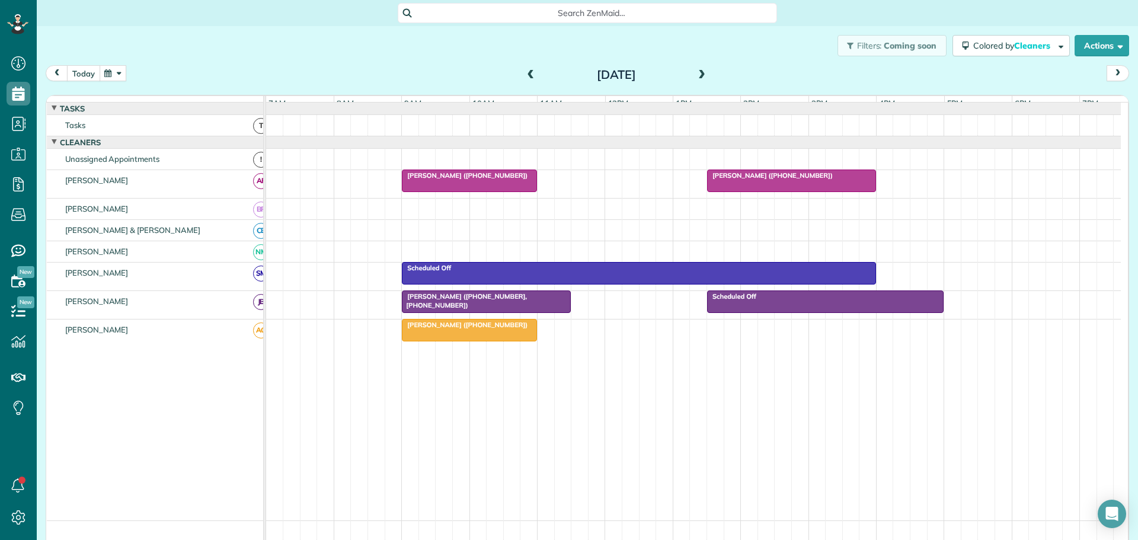
click at [79, 74] on button "[DATE]" at bounding box center [83, 73] width 33 height 16
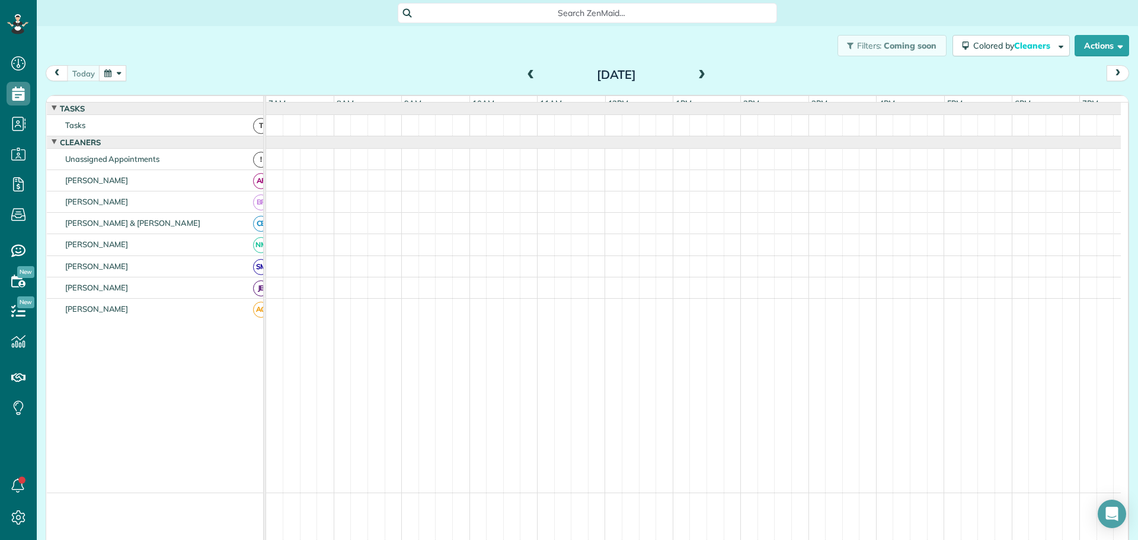
scroll to position [7, 0]
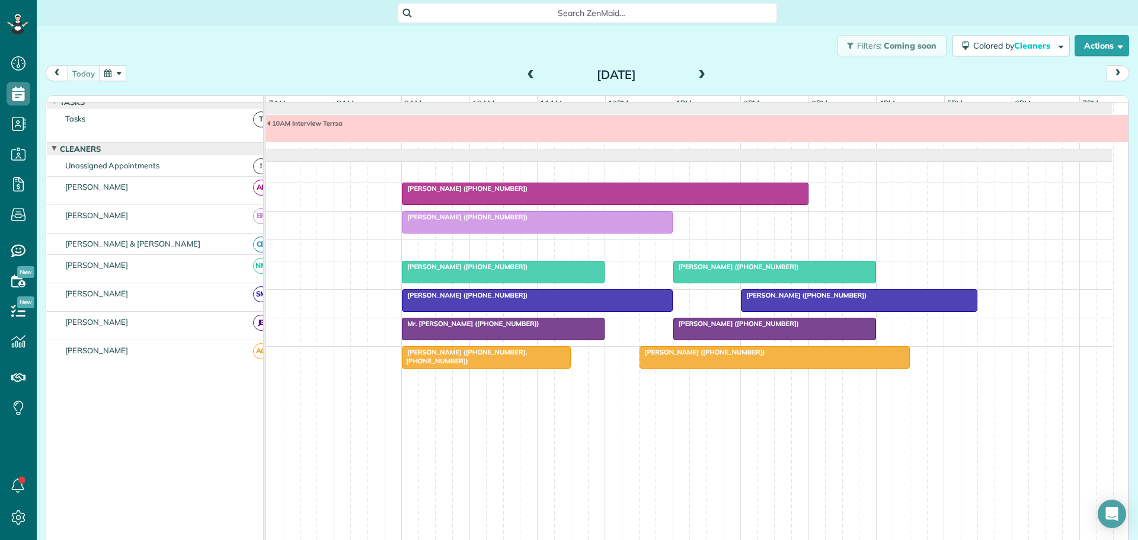
click at [527, 71] on span at bounding box center [531, 75] width 13 height 11
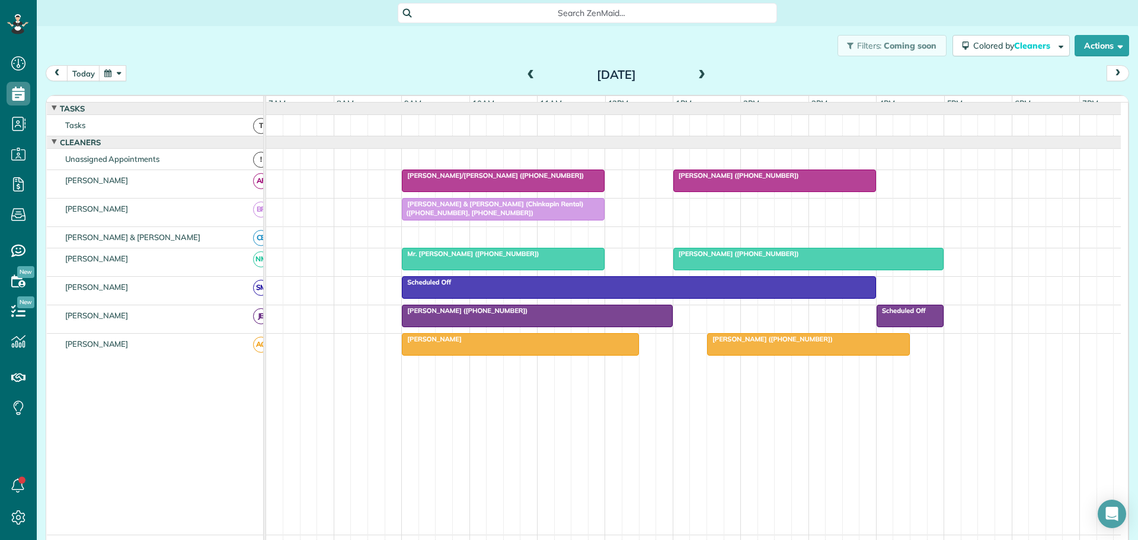
click at [696, 75] on span at bounding box center [702, 75] width 13 height 11
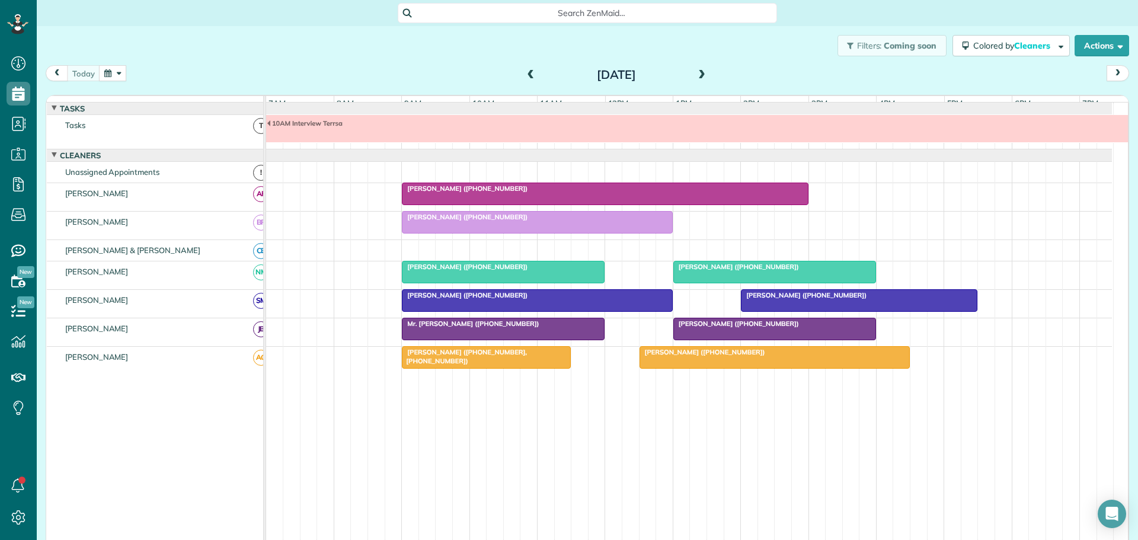
scroll to position [7, 0]
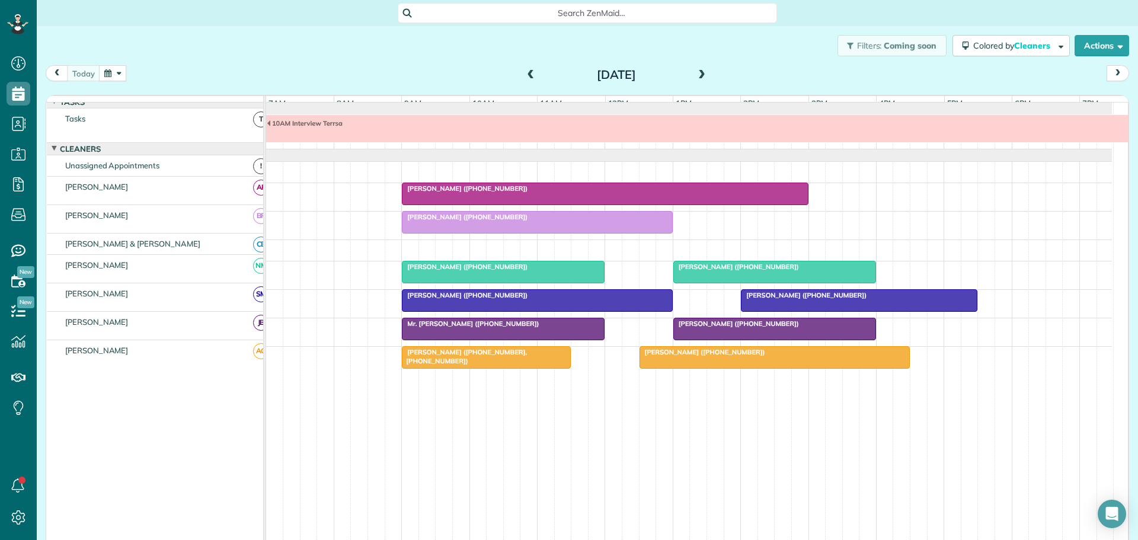
click at [478, 192] on span "Scott Gibson (+19197241716)" at bounding box center [464, 188] width 127 height 8
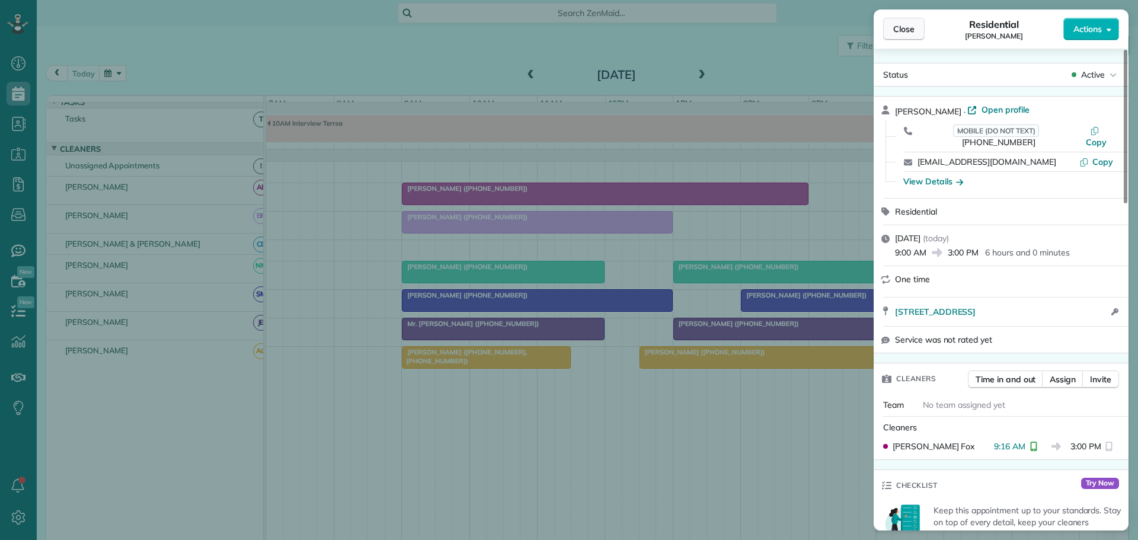
click at [898, 29] on span "Close" at bounding box center [904, 29] width 21 height 12
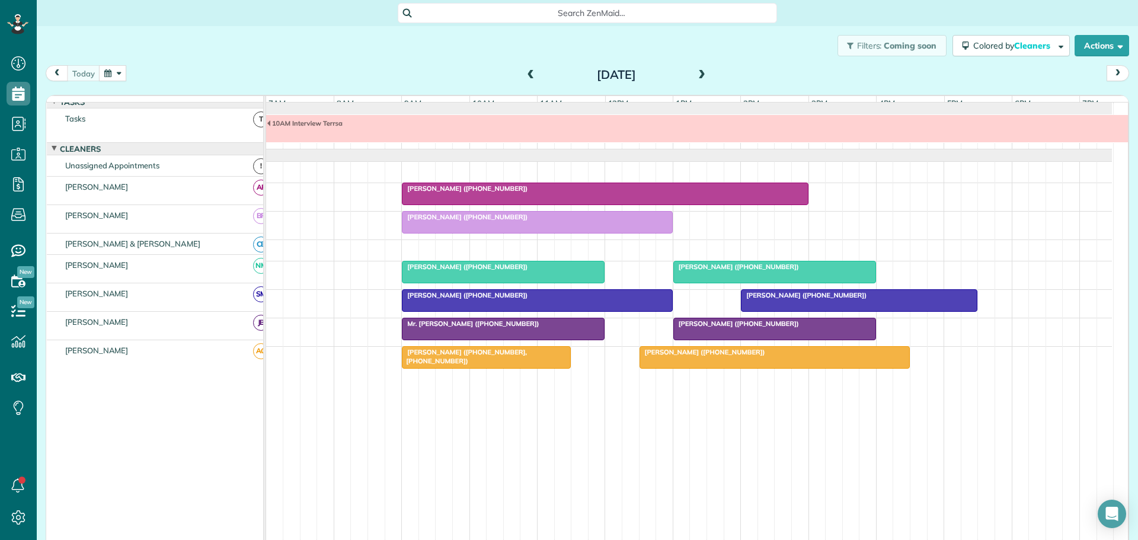
click at [521, 192] on div "Scott Gibson (+19197241716)" at bounding box center [605, 188] width 399 height 8
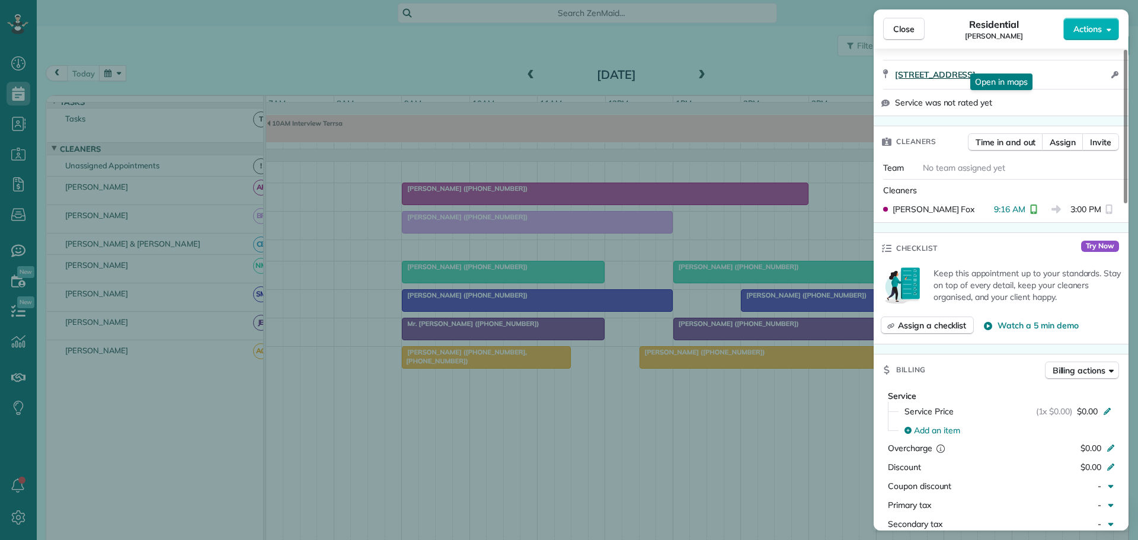
scroll to position [57, 0]
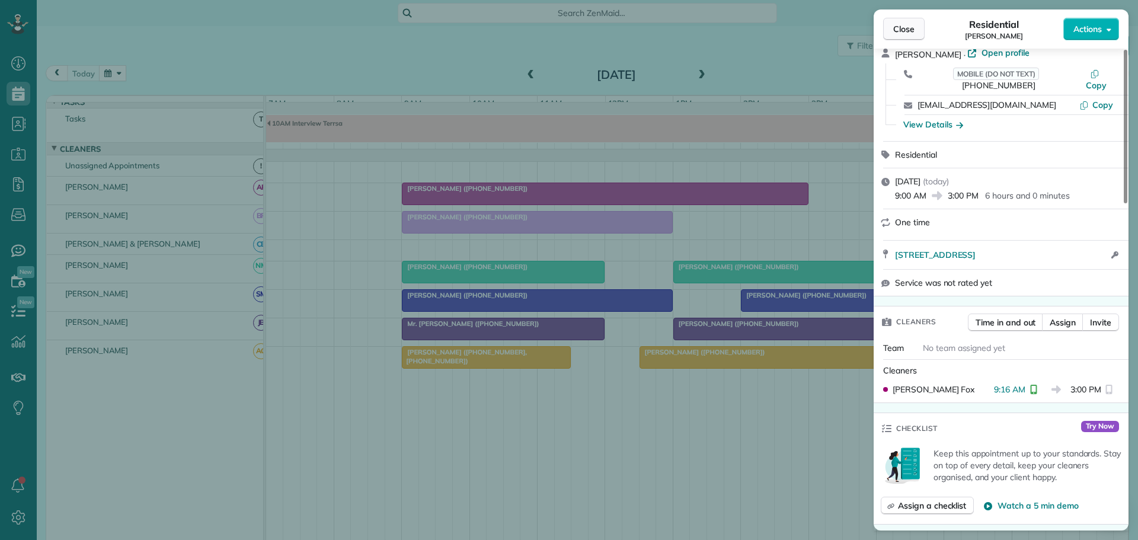
drag, startPoint x: 895, startPoint y: 30, endPoint x: 907, endPoint y: 37, distance: 14.1
click at [895, 30] on span "Close" at bounding box center [904, 29] width 21 height 12
